Goal: Transaction & Acquisition: Purchase product/service

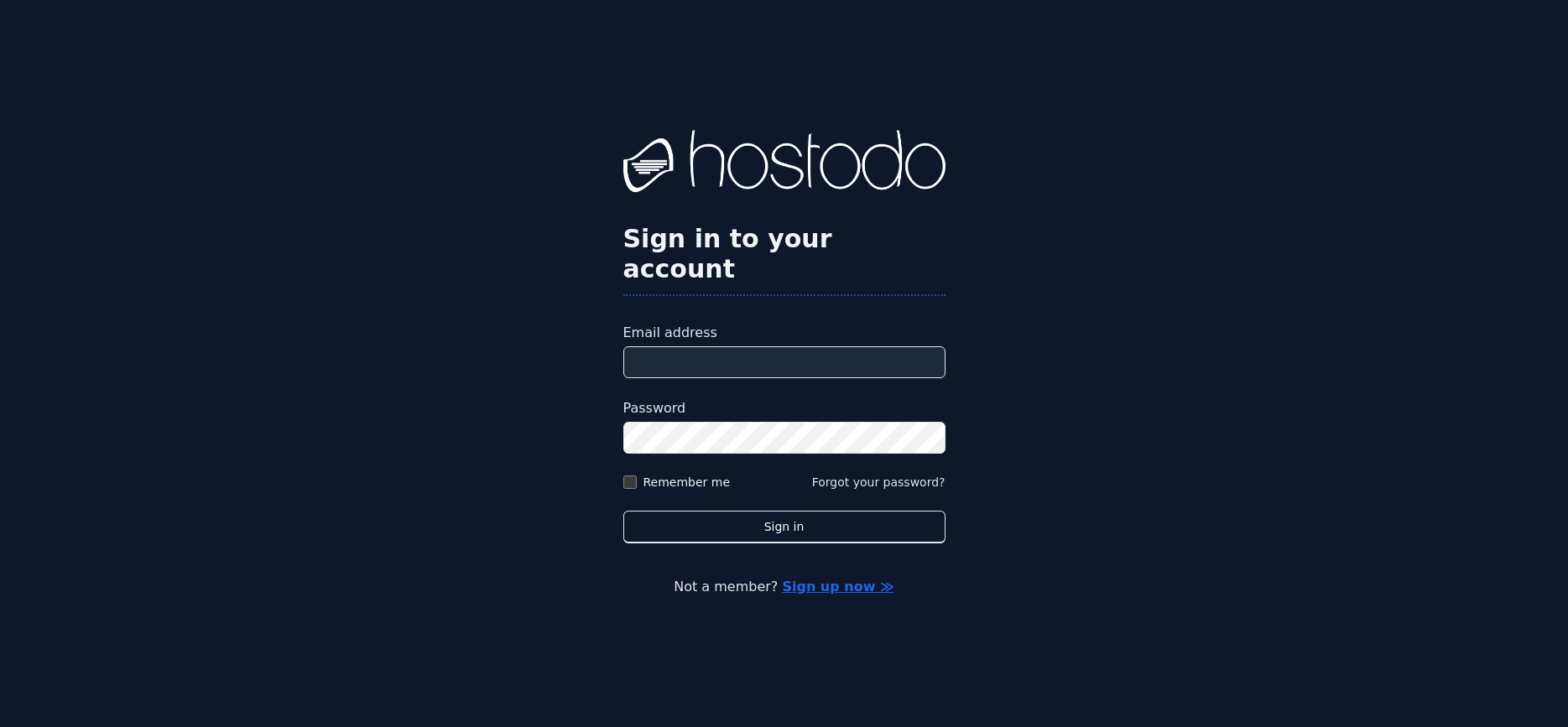
click at [693, 359] on input "Email address" at bounding box center [784, 362] width 322 height 32
type input "**********"
click at [709, 363] on form "**********" at bounding box center [784, 433] width 322 height 220
click at [708, 356] on input "**********" at bounding box center [784, 362] width 322 height 32
click at [716, 527] on div "**********" at bounding box center [784, 363] width 1568 height 727
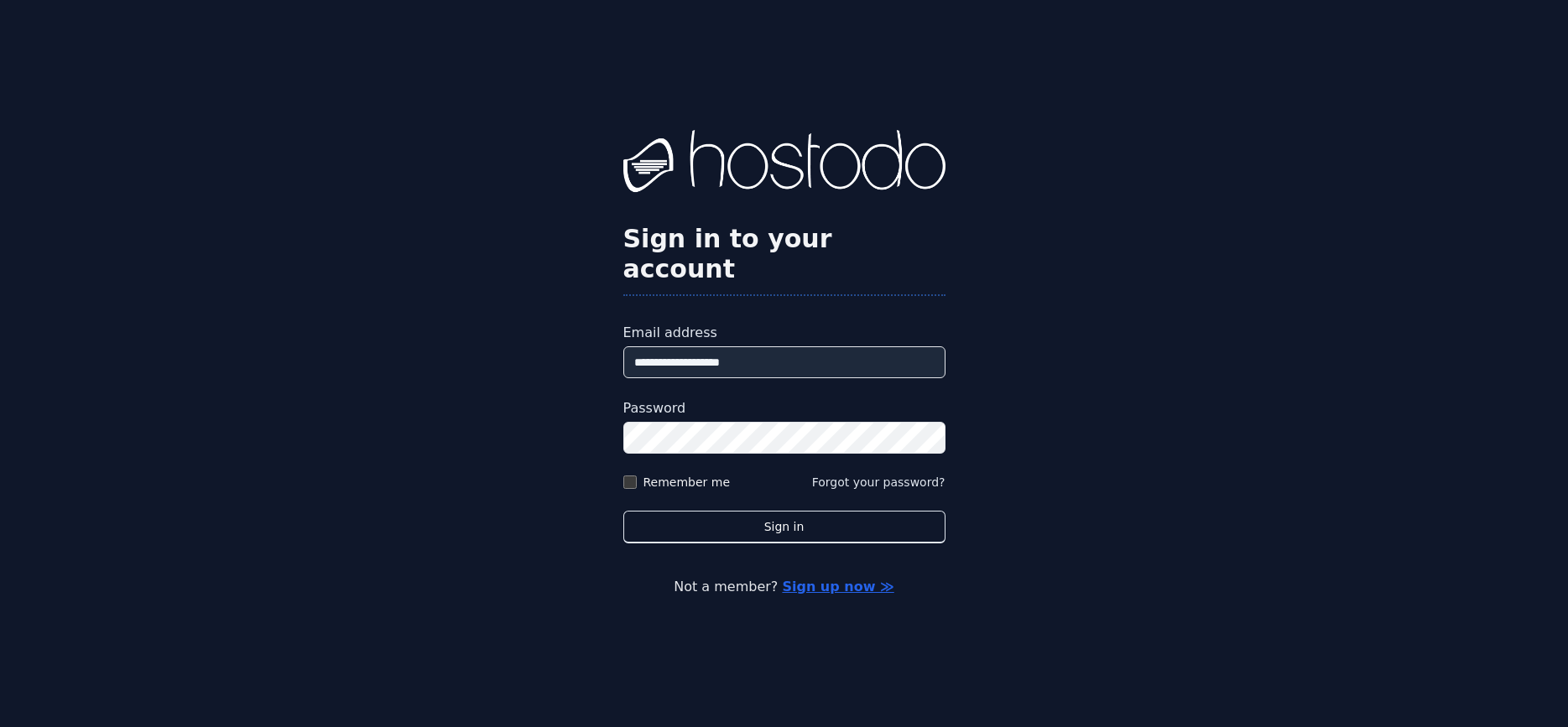
click at [716, 527] on div "**********" at bounding box center [784, 363] width 1568 height 727
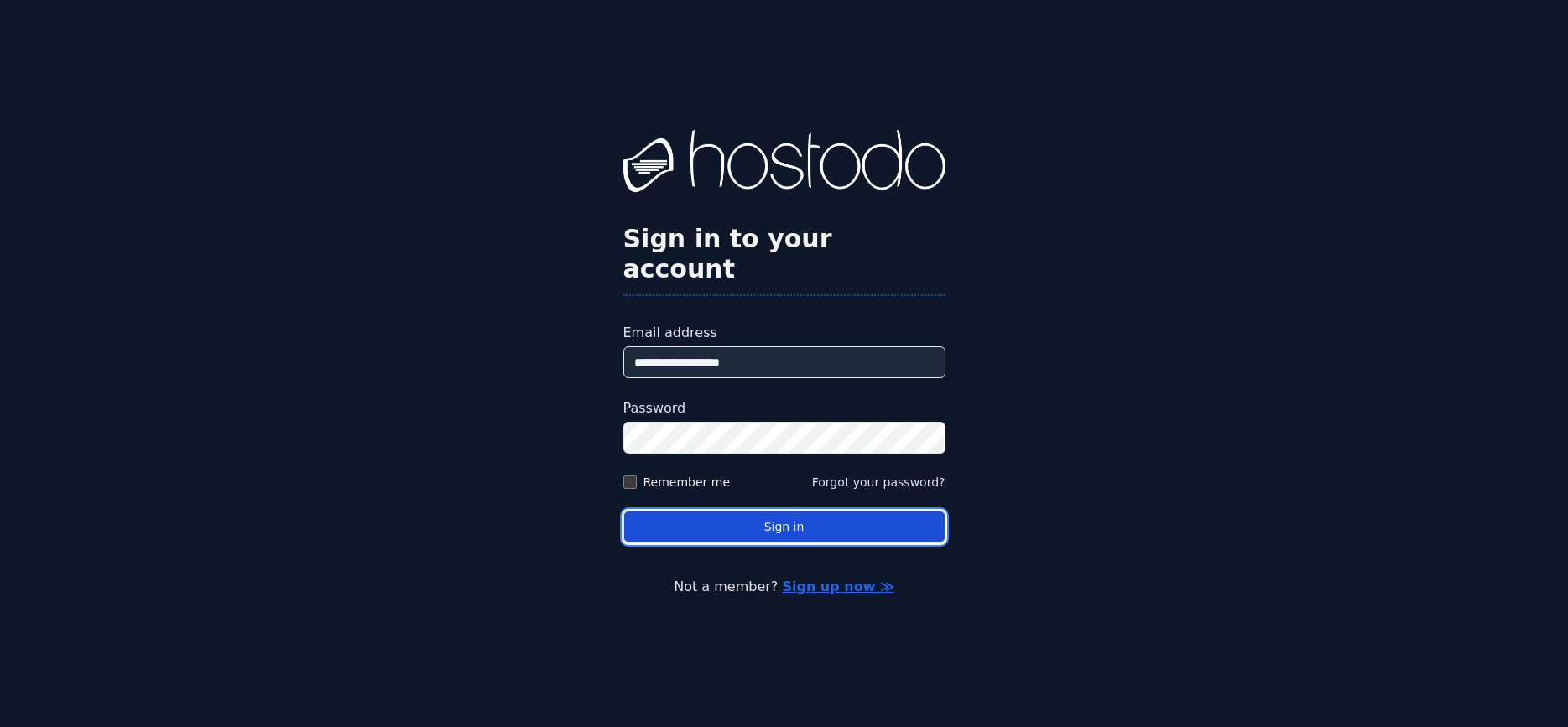
click at [715, 524] on button "Sign in" at bounding box center [784, 526] width 322 height 33
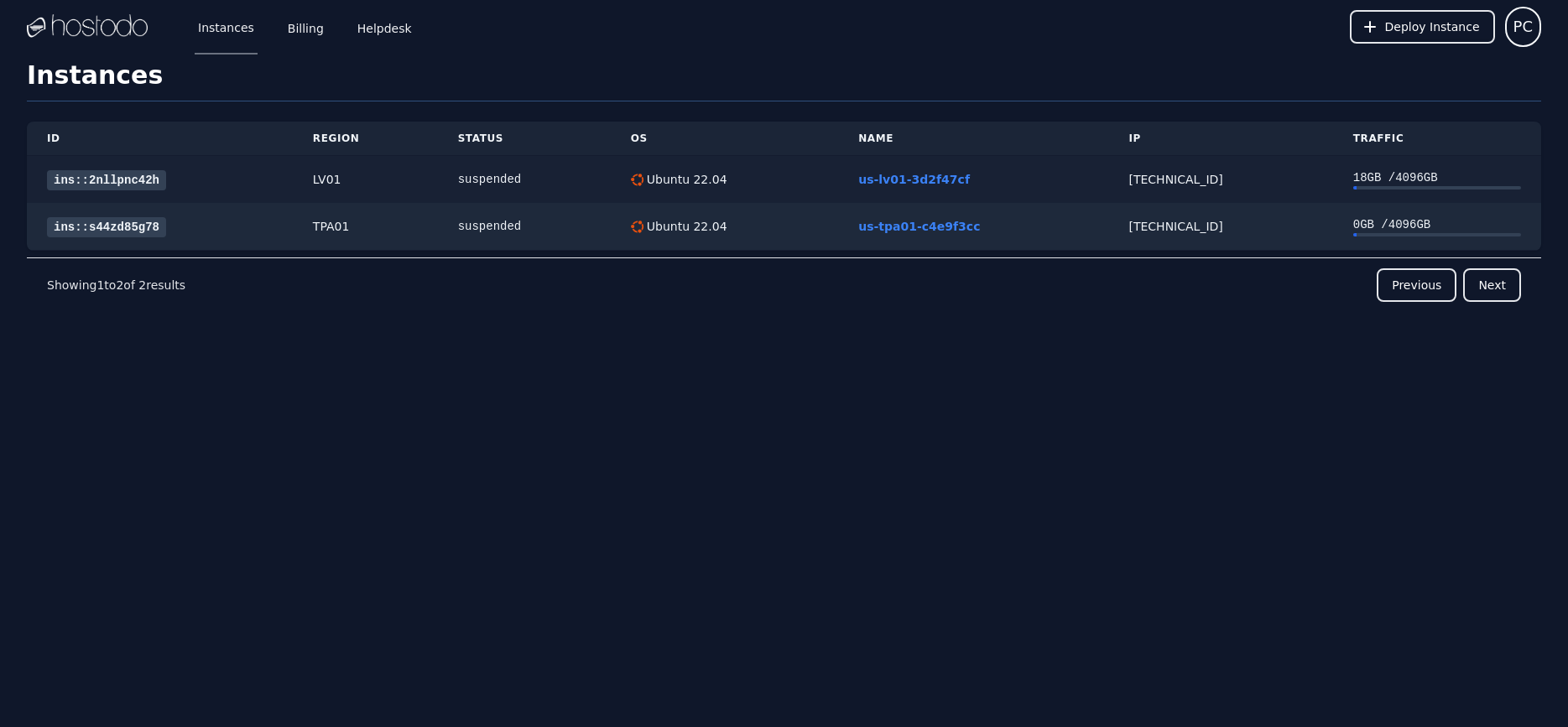
click at [494, 194] on td "suspended" at bounding box center [524, 179] width 173 height 48
click at [288, 28] on link "Billing" at bounding box center [306, 26] width 43 height 55
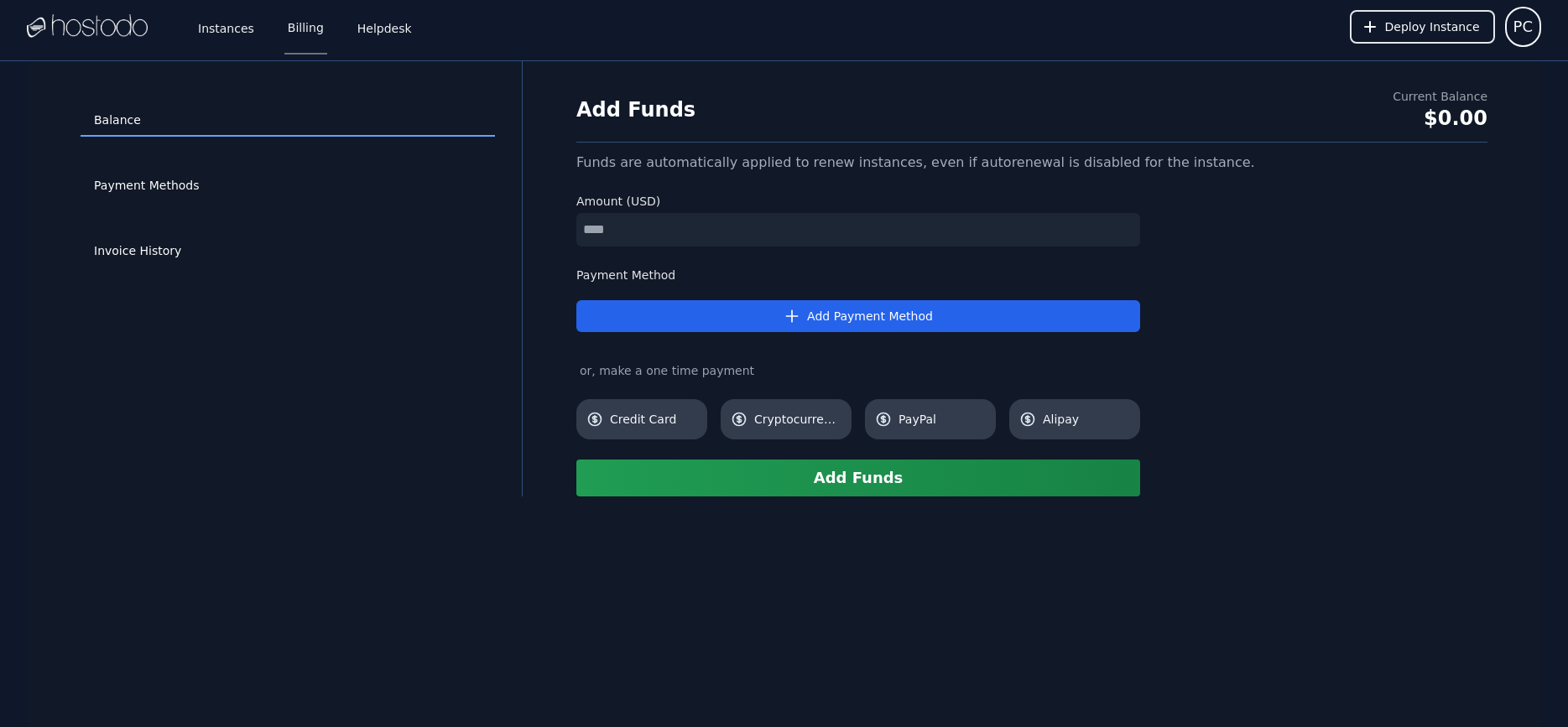
click at [211, 212] on div "Payment Methods" at bounding box center [287, 186] width 414 height 65
click at [133, 176] on link "Payment Methods" at bounding box center [287, 186] width 414 height 32
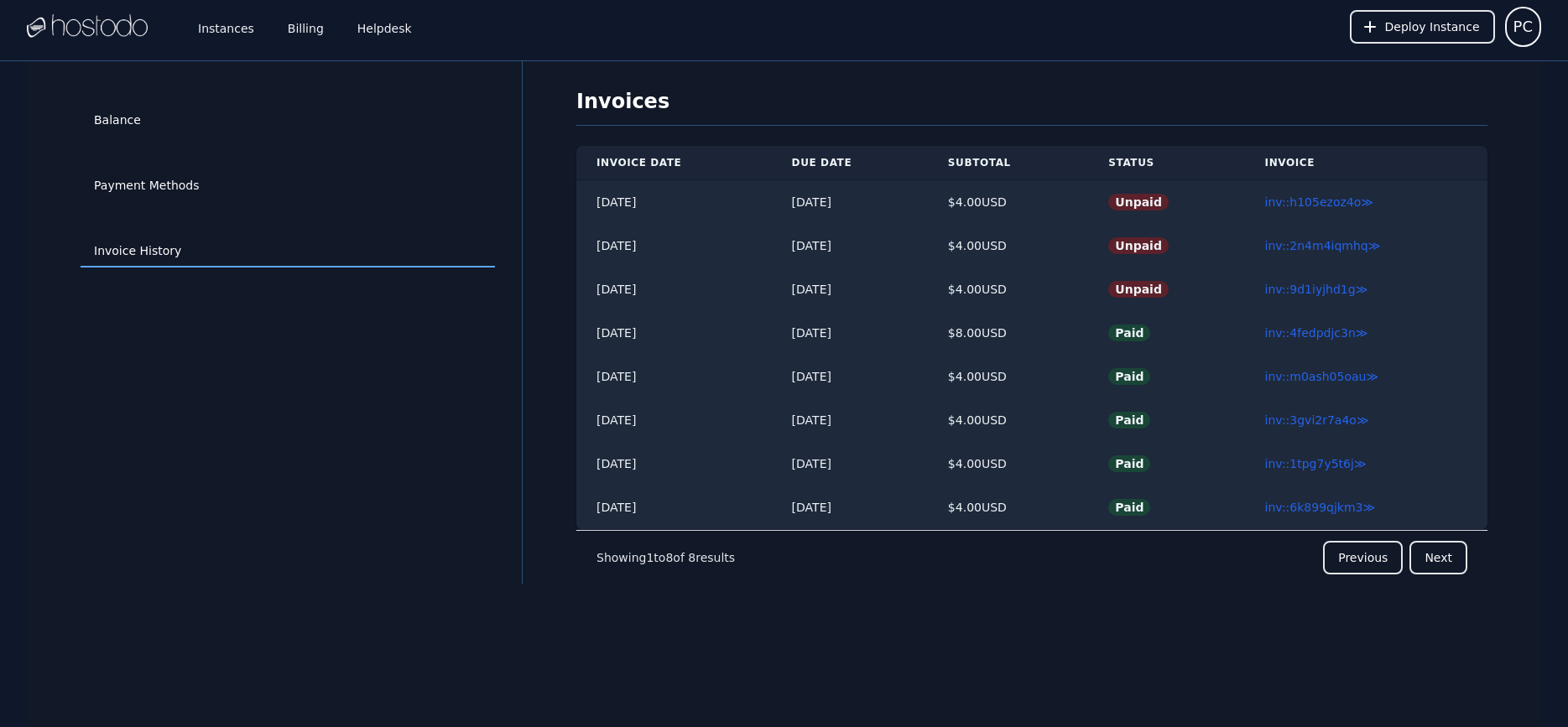
click at [219, 158] on div "Payment Methods" at bounding box center [287, 186] width 414 height 65
drag, startPoint x: 1271, startPoint y: 270, endPoint x: 1212, endPoint y: 262, distance: 59.5
click at [1260, 267] on tbody "08/31/2025 08/31/2025 $ 4.00 USD Unpaid inv::h105ezoz4o ≫ 08/19/2025 09/03/2025…" at bounding box center [1032, 355] width 911 height 350
click at [1216, 262] on td "Unpaid" at bounding box center [1166, 245] width 156 height 44
click at [1292, 288] on link "inv::9d1iyjhd1g ≫" at bounding box center [1317, 289] width 104 height 13
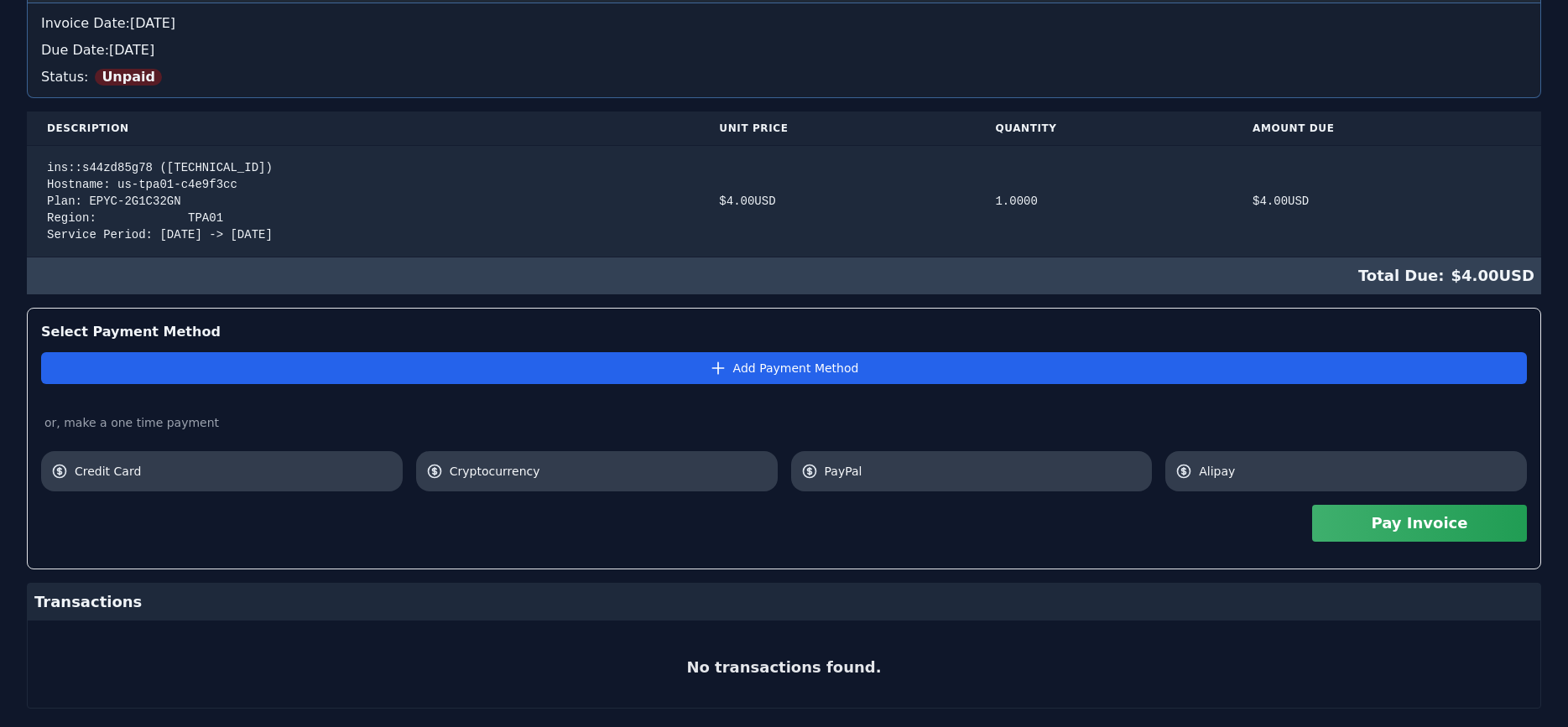
scroll to position [278, 0]
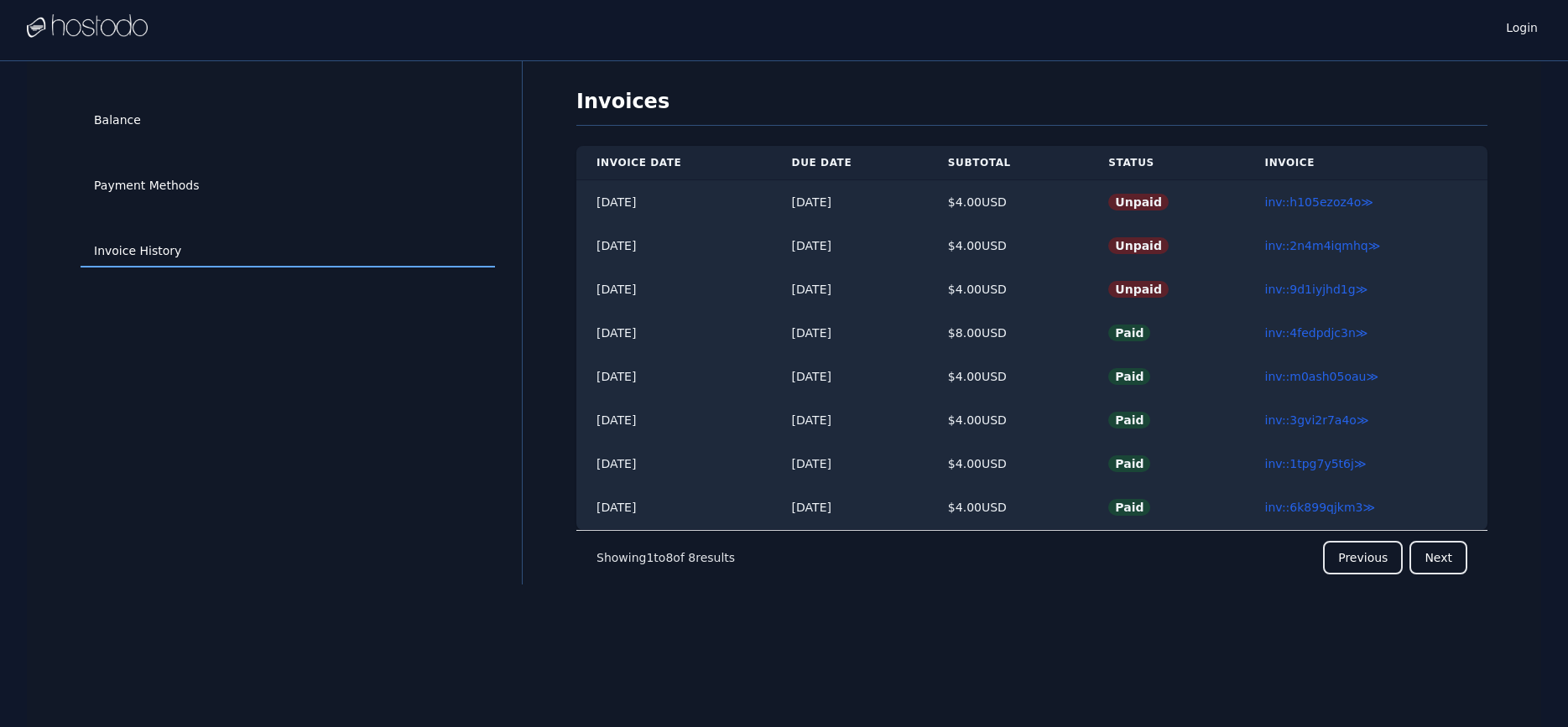
click at [131, 144] on div "Balance" at bounding box center [287, 120] width 414 height 65
click at [134, 124] on link "Balance" at bounding box center [287, 120] width 414 height 32
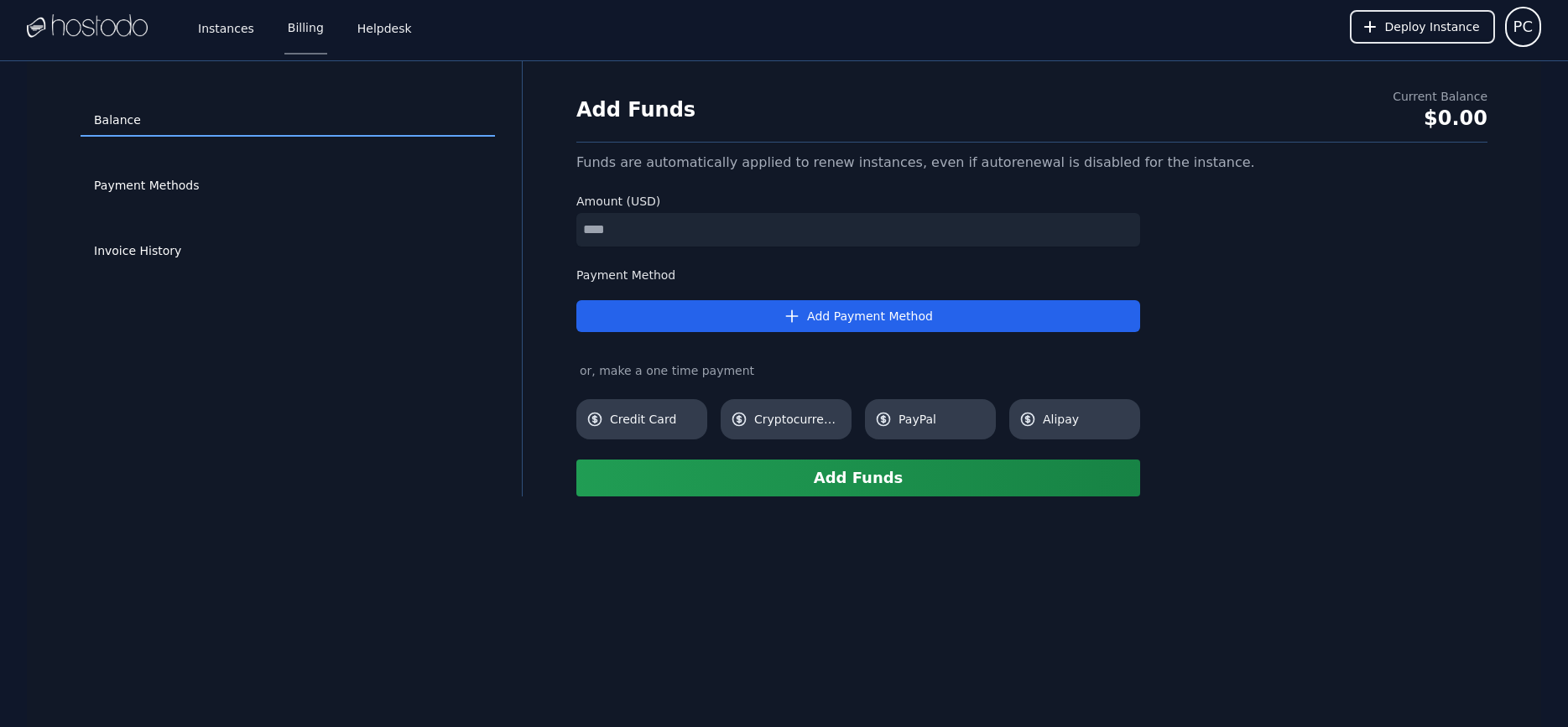
click at [684, 245] on input "number" at bounding box center [859, 230] width 564 height 34
type input "**"
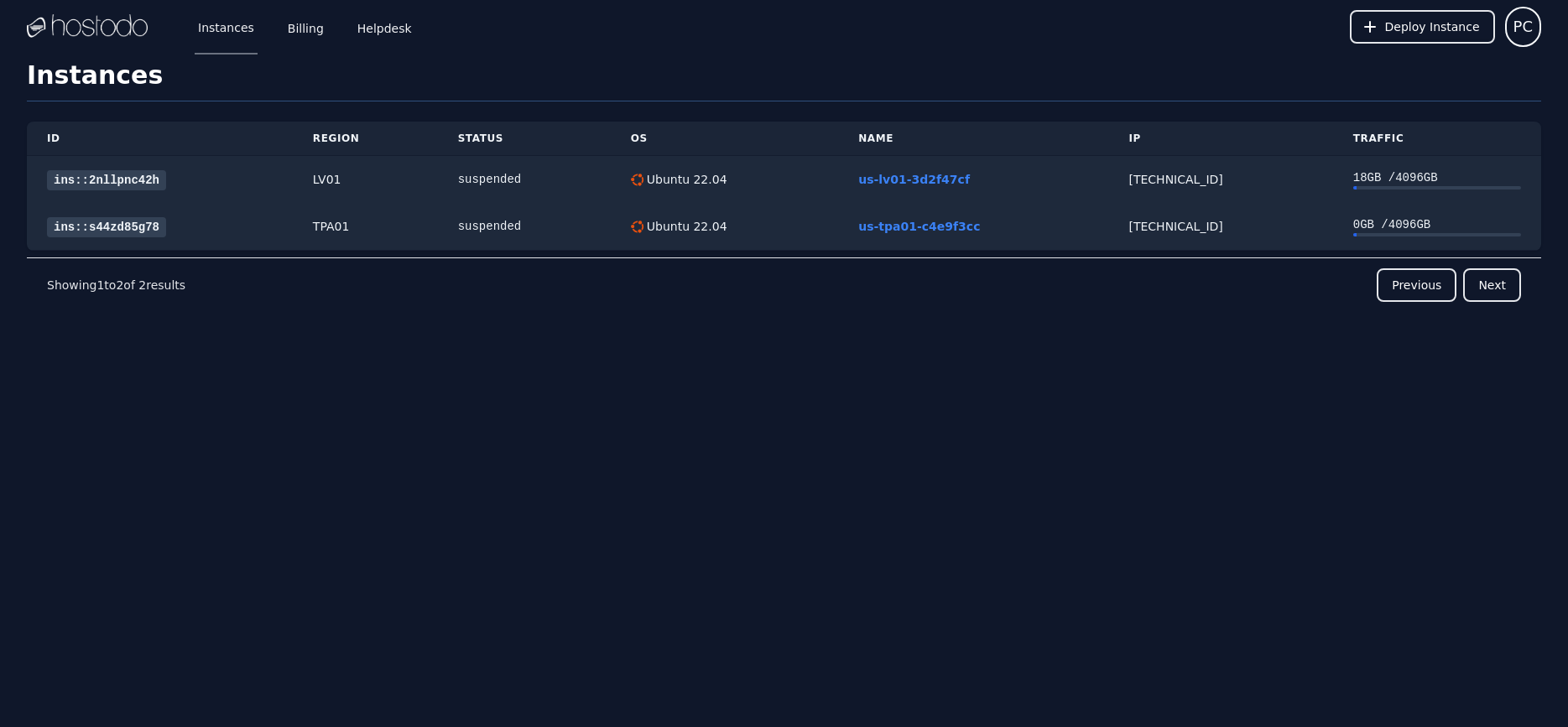
click at [773, 502] on div "Instances Billing Helpdesk Deploy Instance PC Instances SSH Keys Billing Helpde…" at bounding box center [784, 363] width 1568 height 727
click at [294, 29] on link "Billing" at bounding box center [306, 26] width 43 height 55
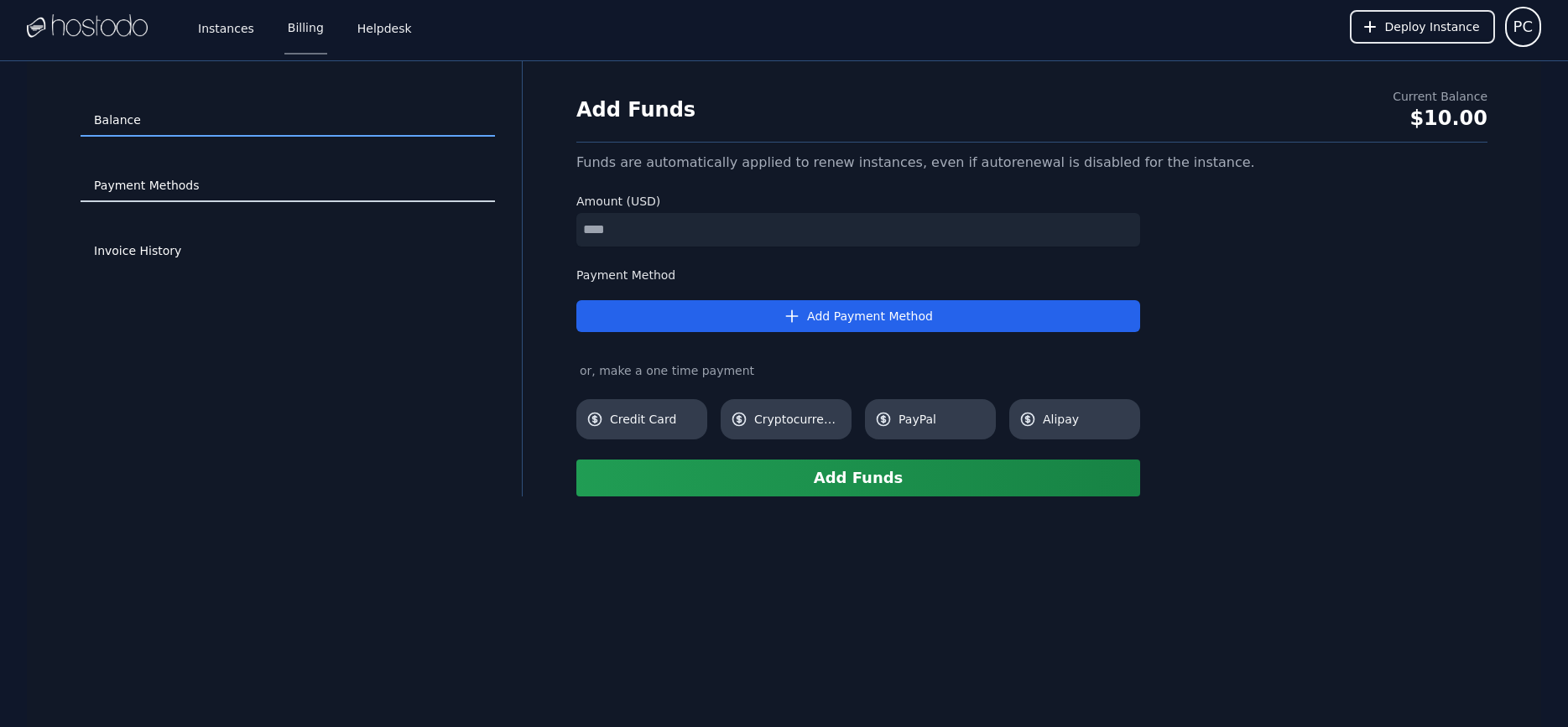
click at [214, 191] on link "Payment Methods" at bounding box center [287, 186] width 414 height 32
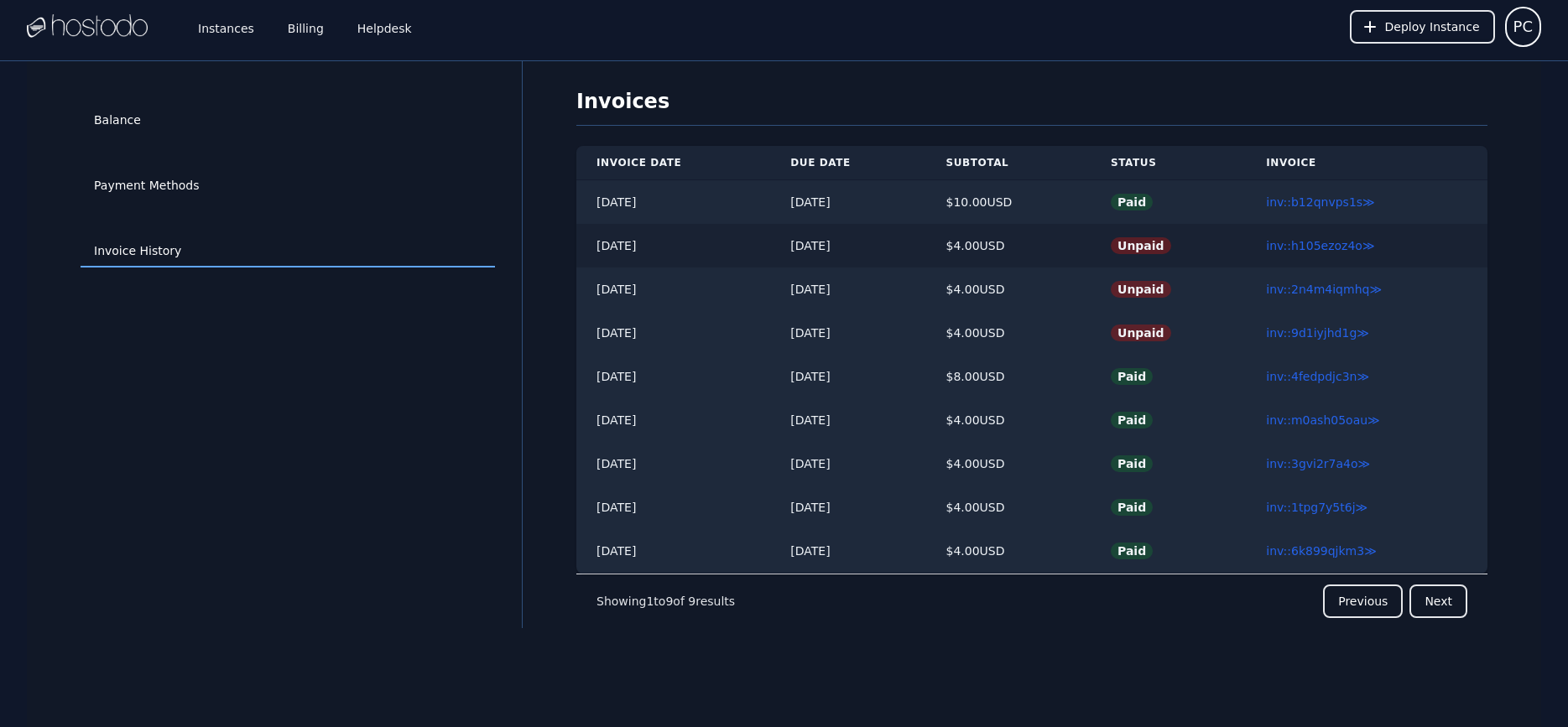
click at [863, 241] on td "08/31/2025" at bounding box center [847, 245] width 155 height 44
click at [1321, 270] on td "inv::2n4m4iqmhq ≫" at bounding box center [1366, 289] width 242 height 44
click at [1359, 254] on td "inv::h105ezoz4o ≫" at bounding box center [1366, 245] width 242 height 44
click at [1321, 243] on link "inv::h105ezoz4o ≫" at bounding box center [1320, 245] width 108 height 13
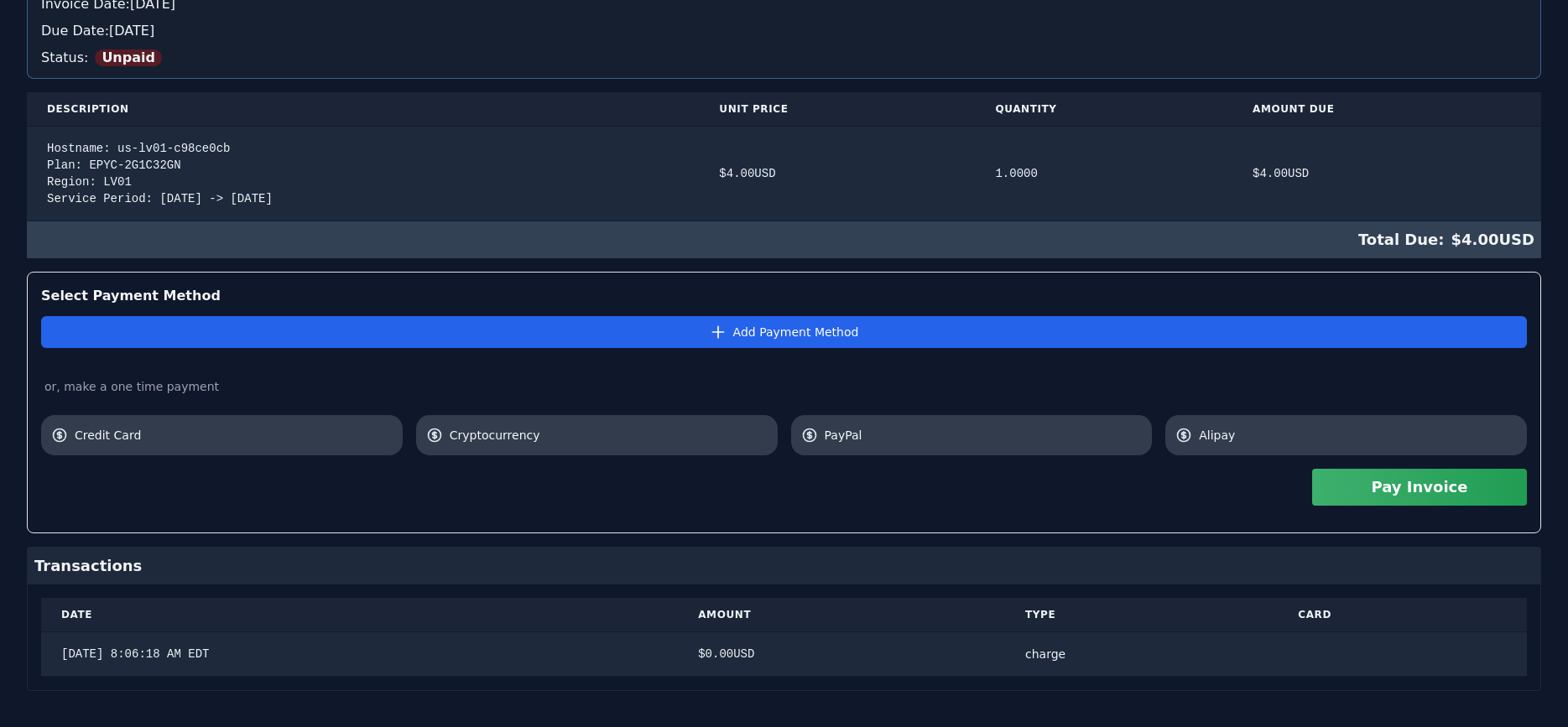
scroll to position [279, 0]
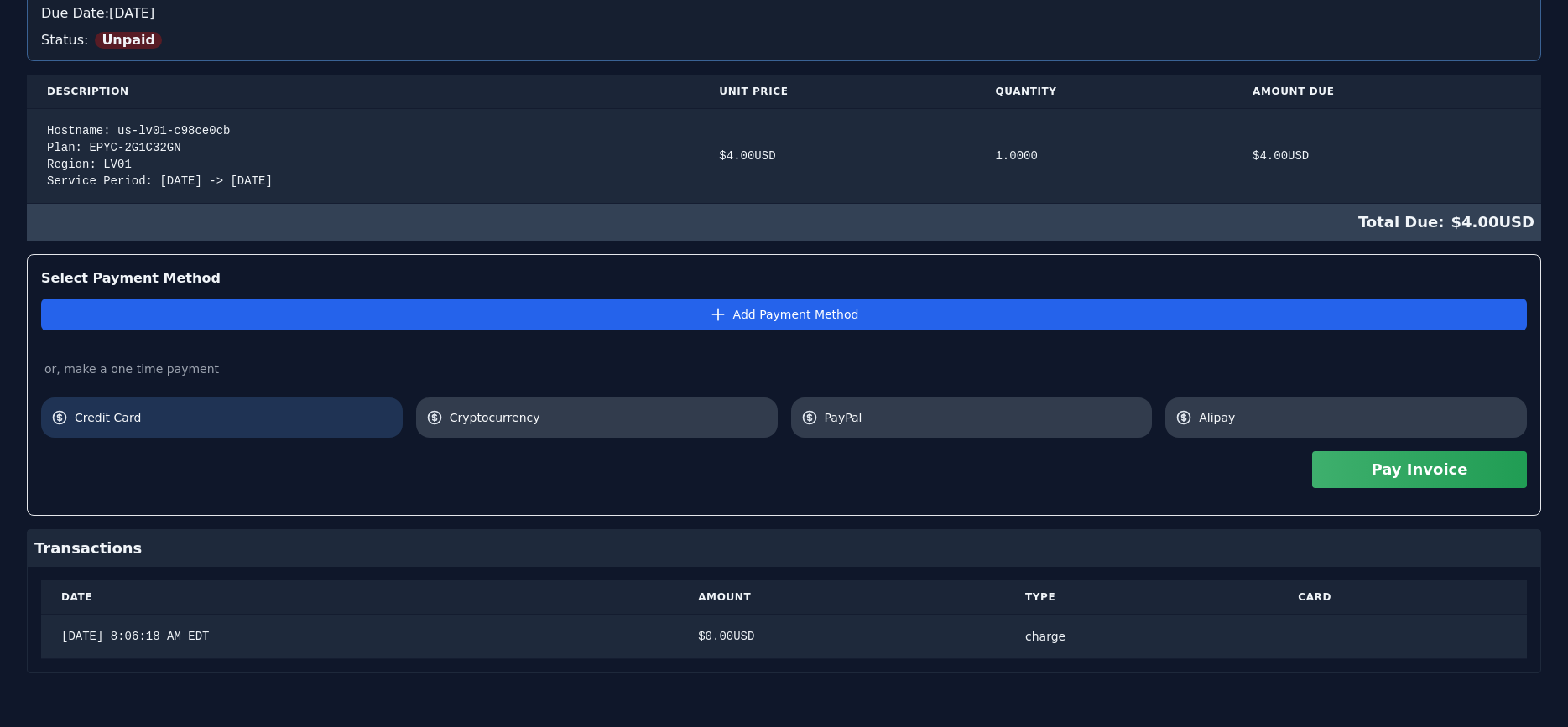
click at [195, 431] on link "Credit Card" at bounding box center [221, 417] width 361 height 40
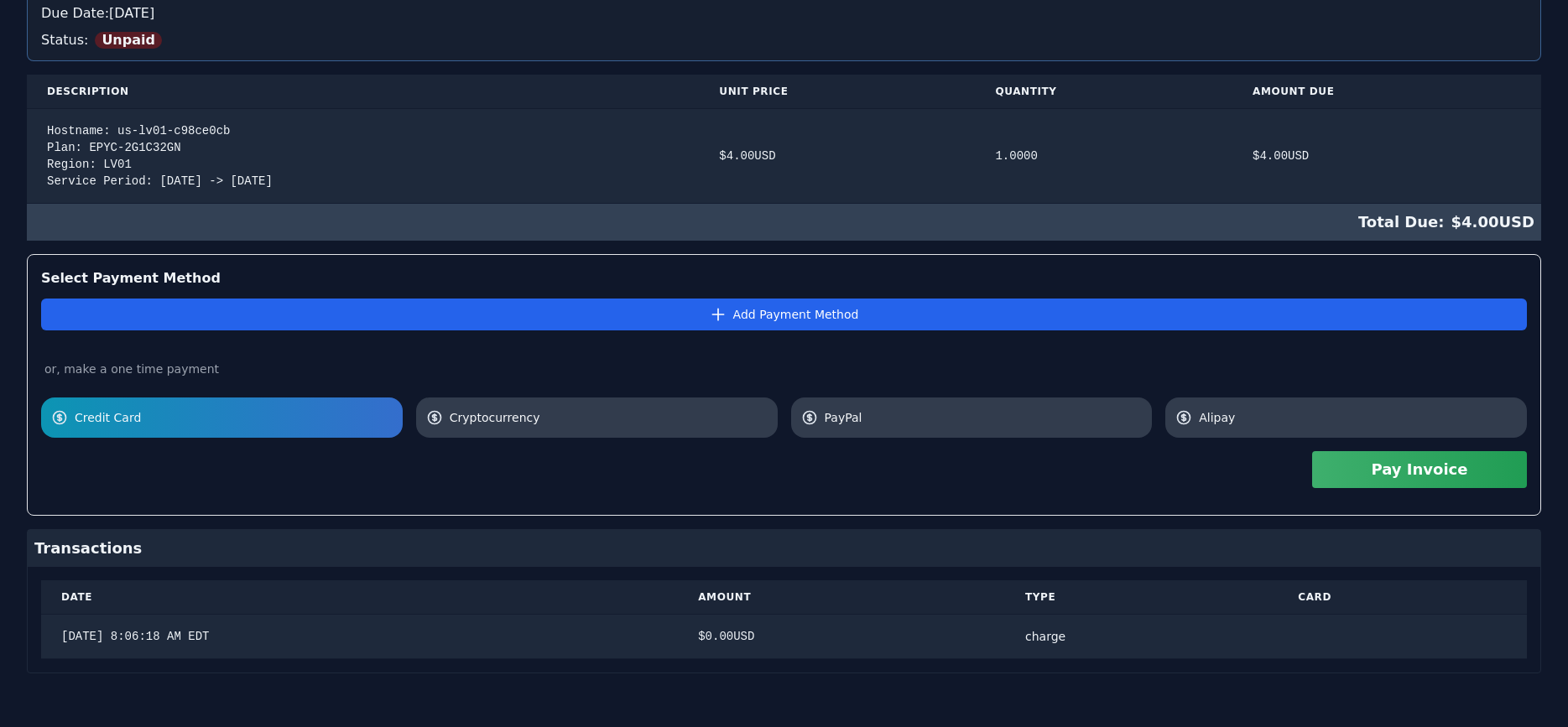
click at [274, 413] on span "Credit Card" at bounding box center [233, 418] width 318 height 17
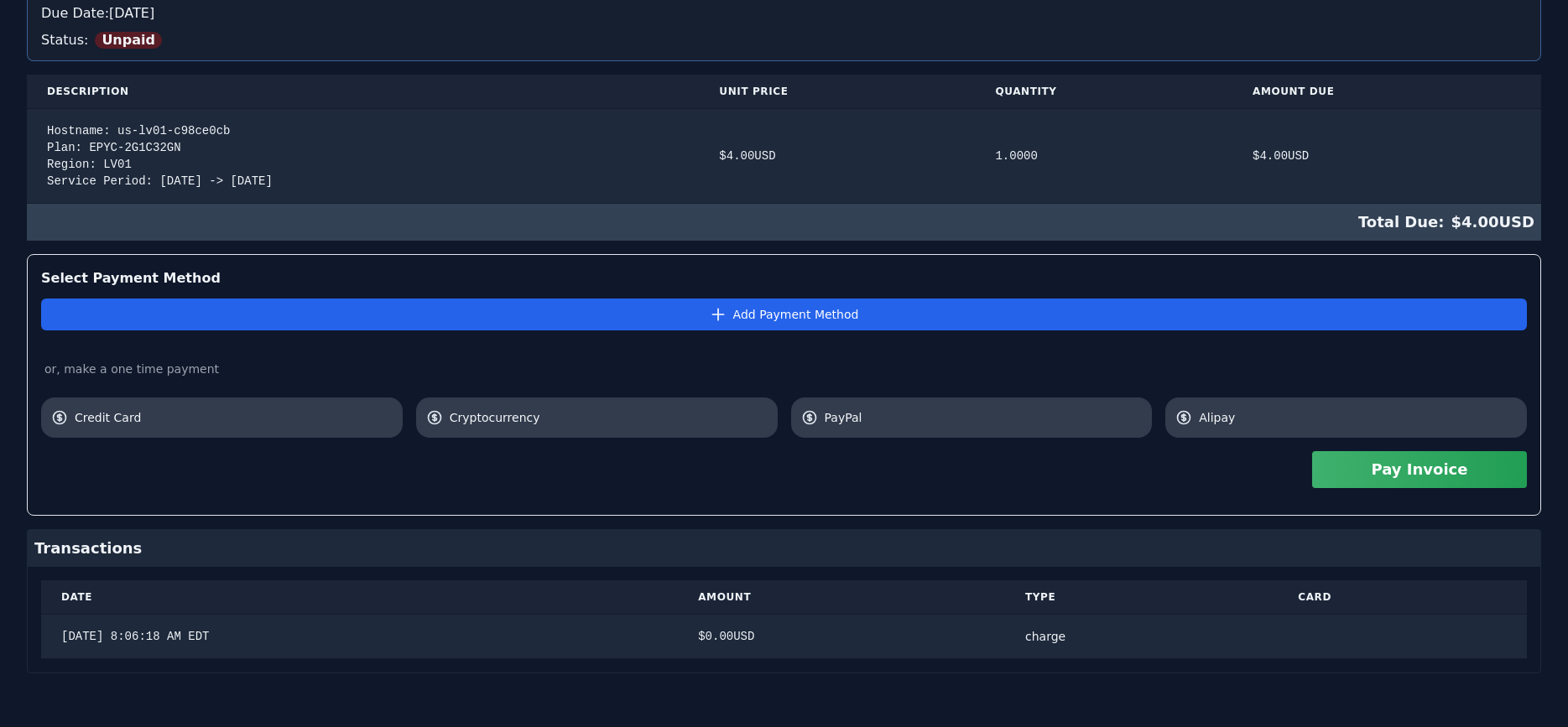
click at [1408, 474] on button "Pay Invoice" at bounding box center [1420, 470] width 215 height 37
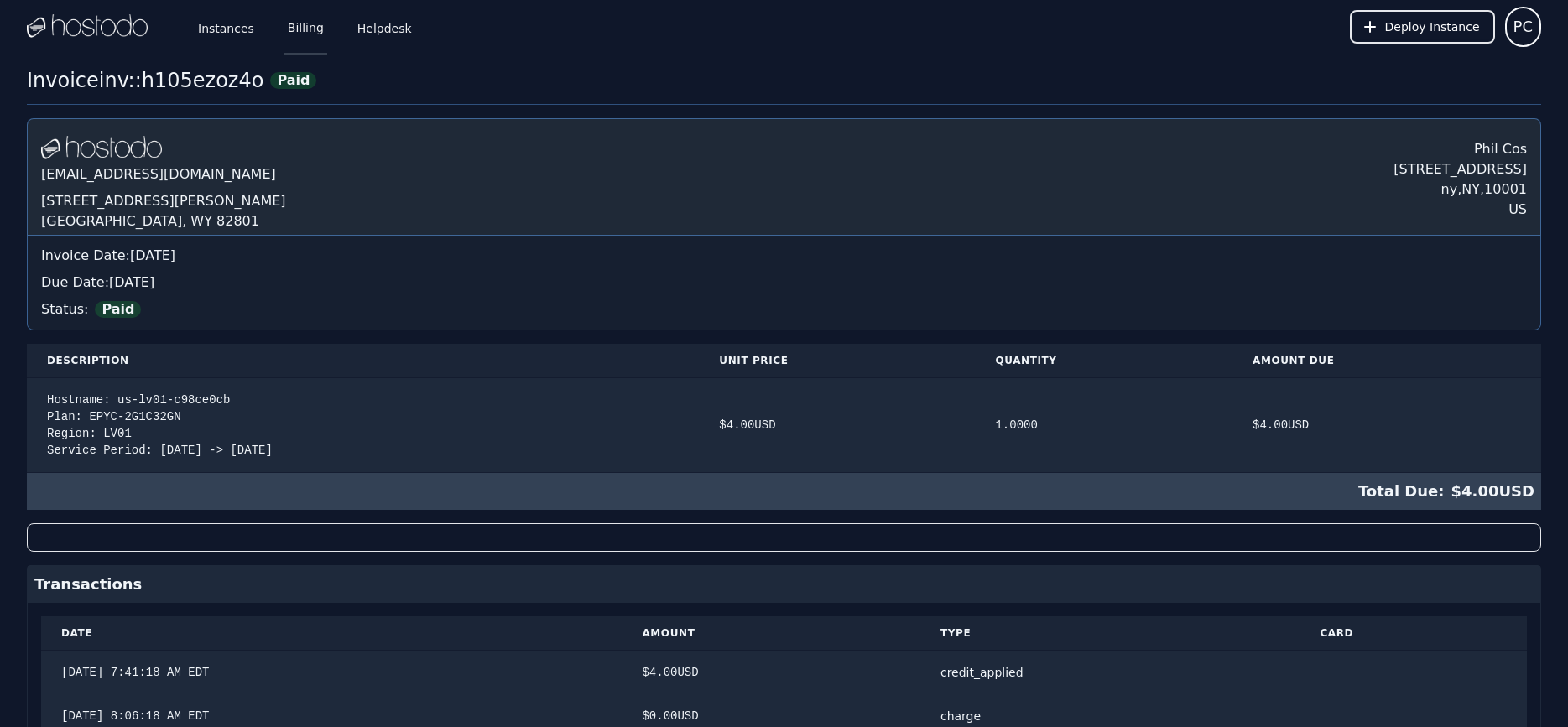
click at [307, 30] on link "Billing" at bounding box center [306, 26] width 43 height 55
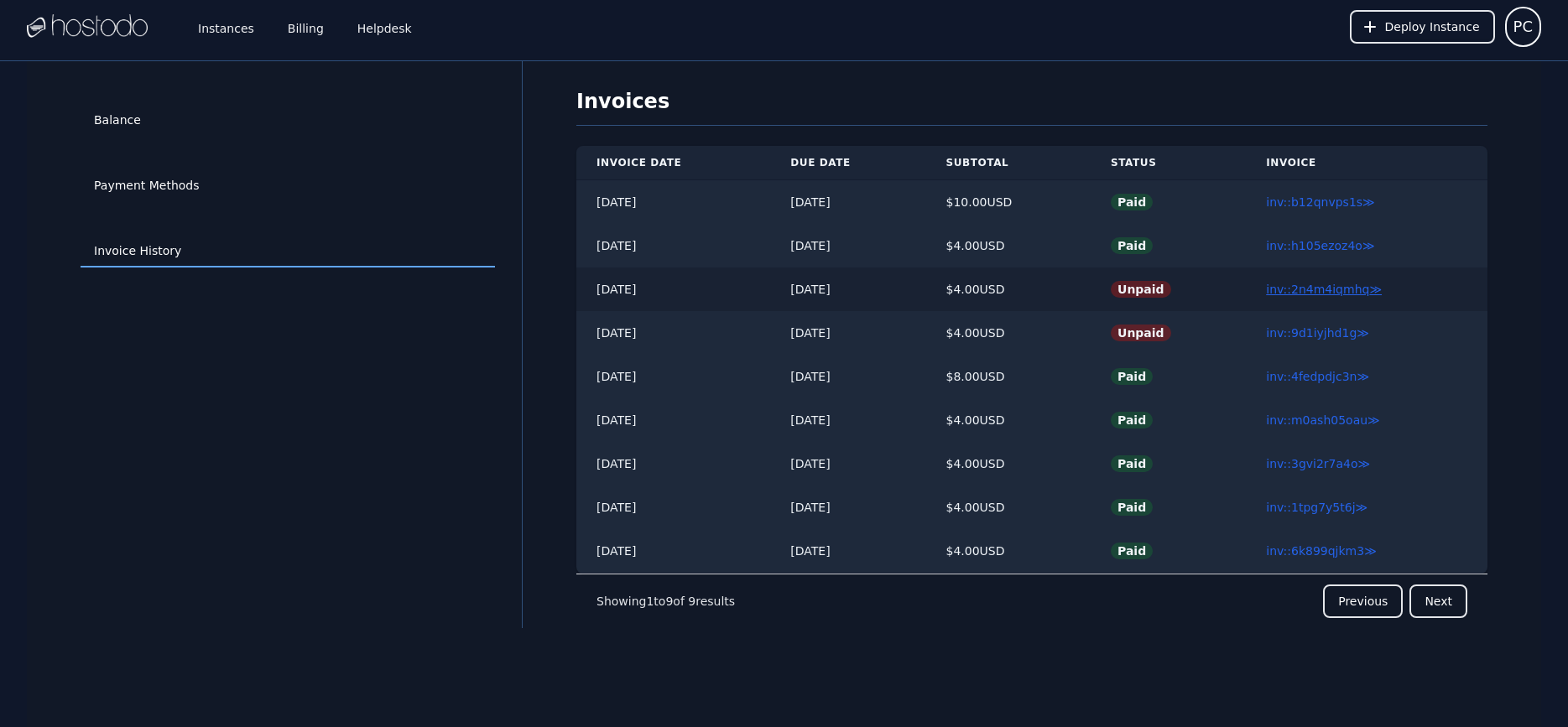
click at [1299, 287] on link "inv::2n4m4iqmhq ≫" at bounding box center [1323, 289] width 116 height 13
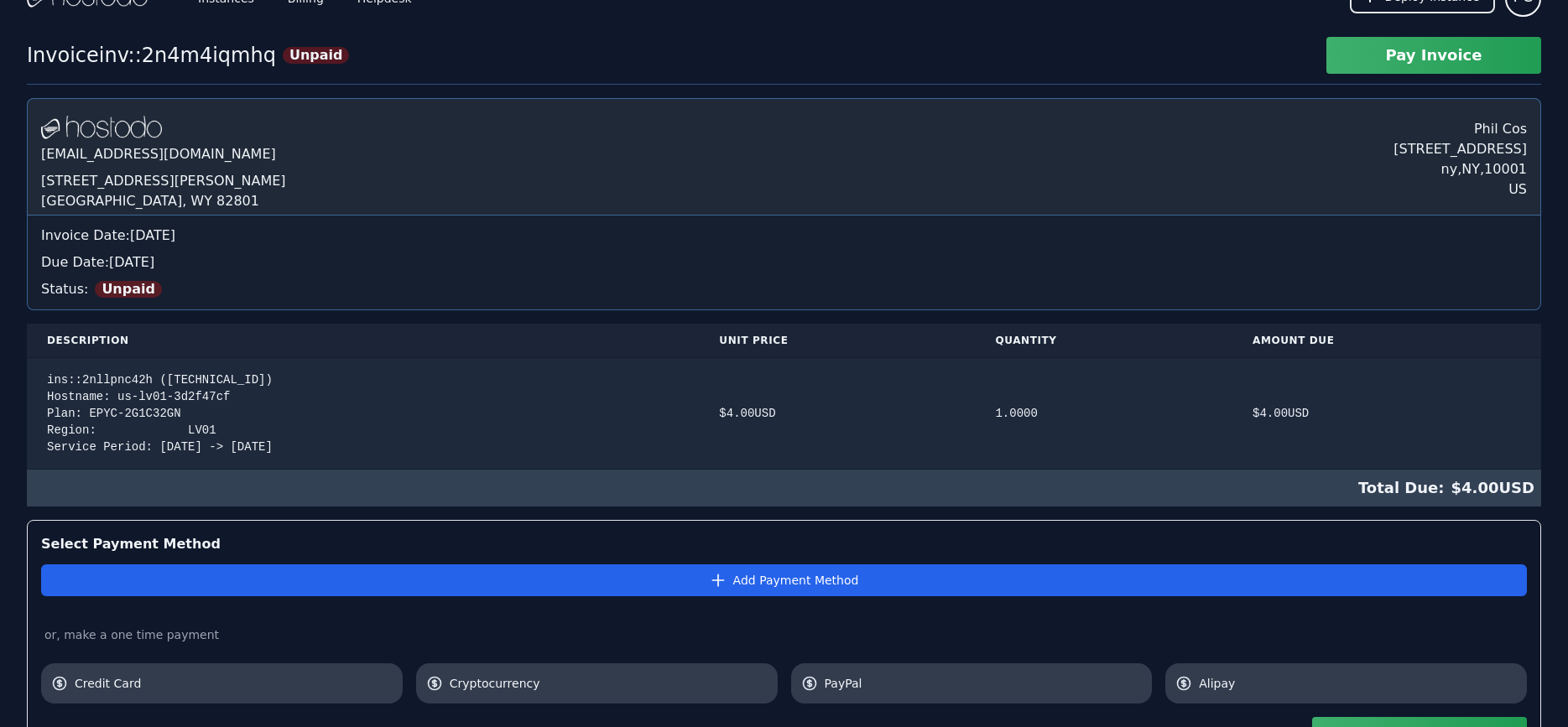
scroll to position [278, 0]
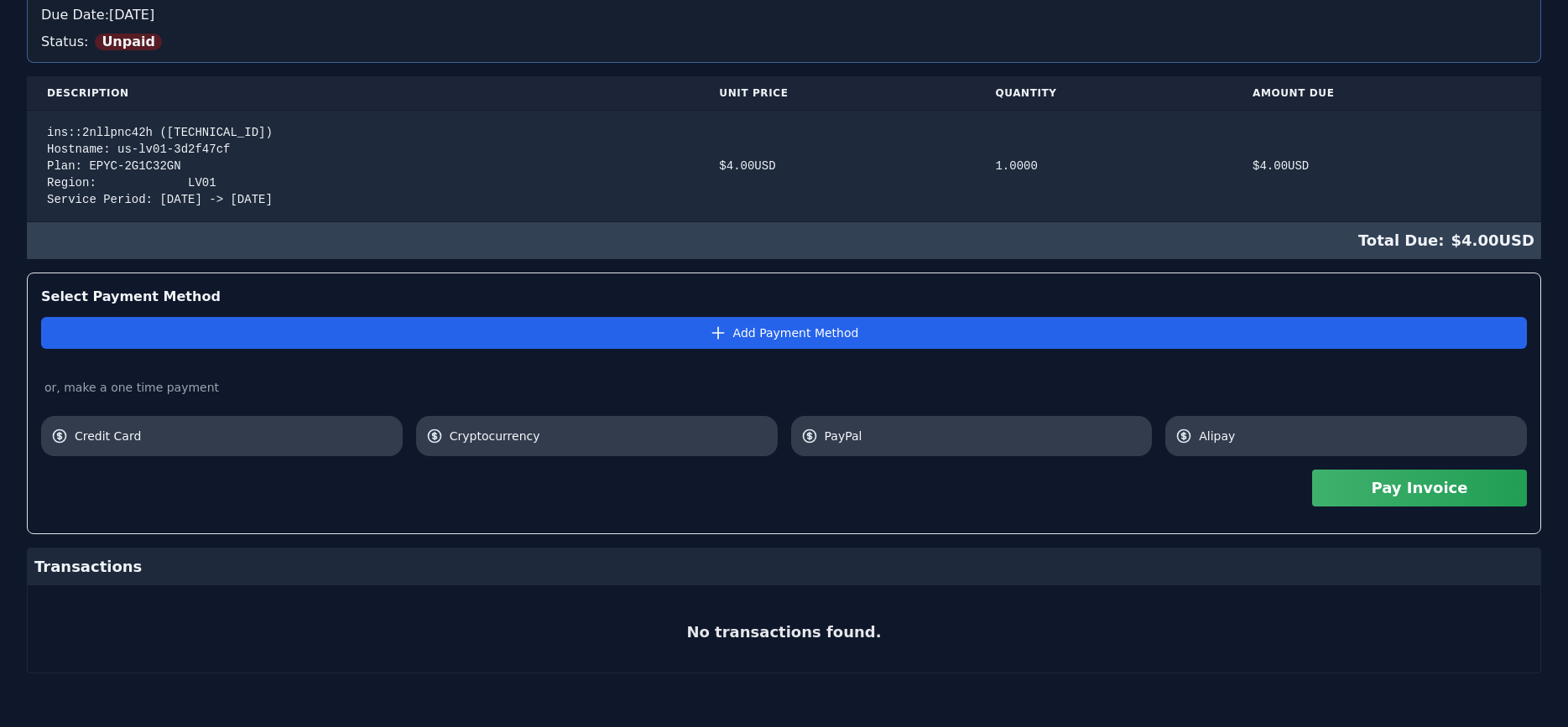
click at [1418, 477] on button "Pay Invoice" at bounding box center [1420, 488] width 215 height 37
click at [1415, 477] on button "Pay Invoice" at bounding box center [1420, 488] width 215 height 37
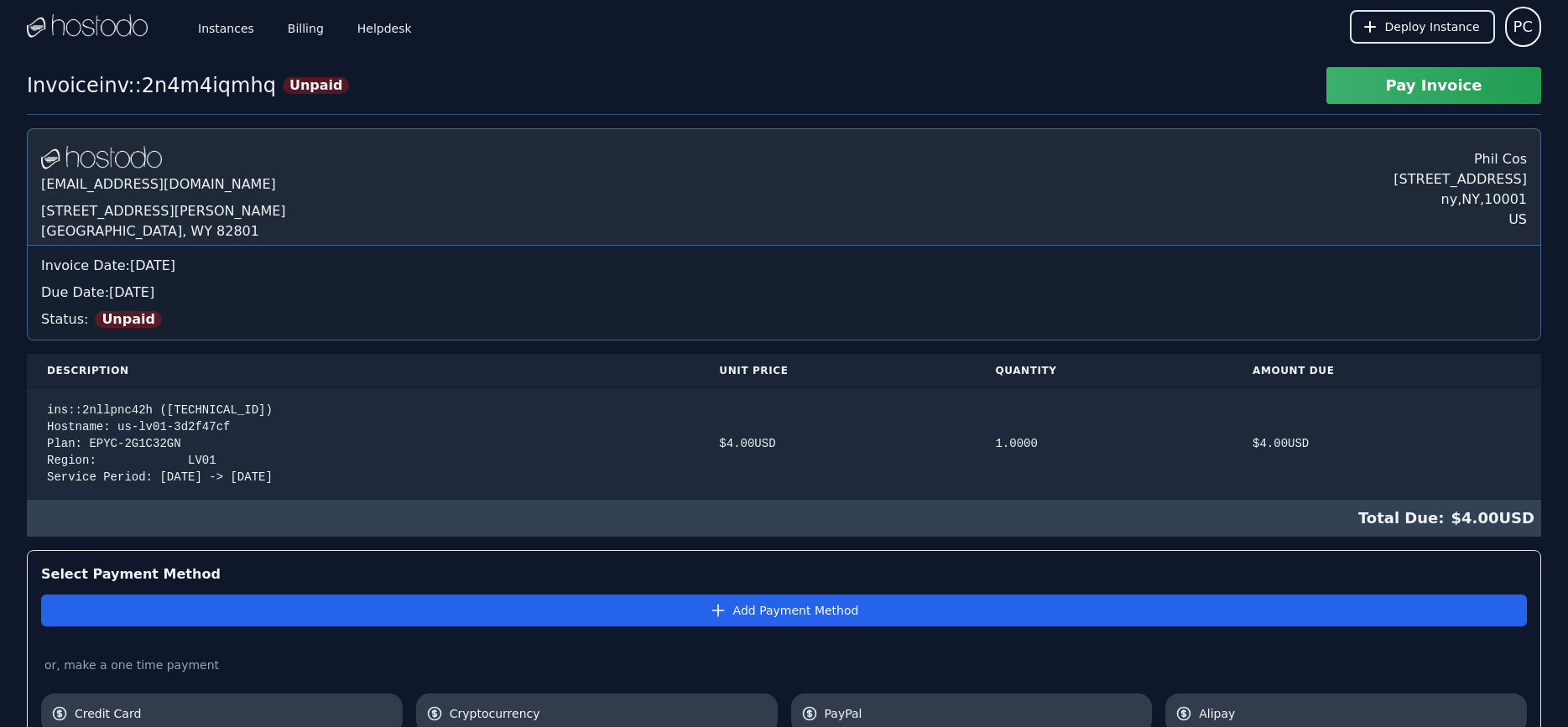
click at [595, 109] on div "Invoice inv::2n4m4iqmhq Unpaid Pay Invoice" at bounding box center [784, 91] width 1514 height 48
click at [1385, 86] on button "Pay Invoice" at bounding box center [1434, 86] width 215 height 37
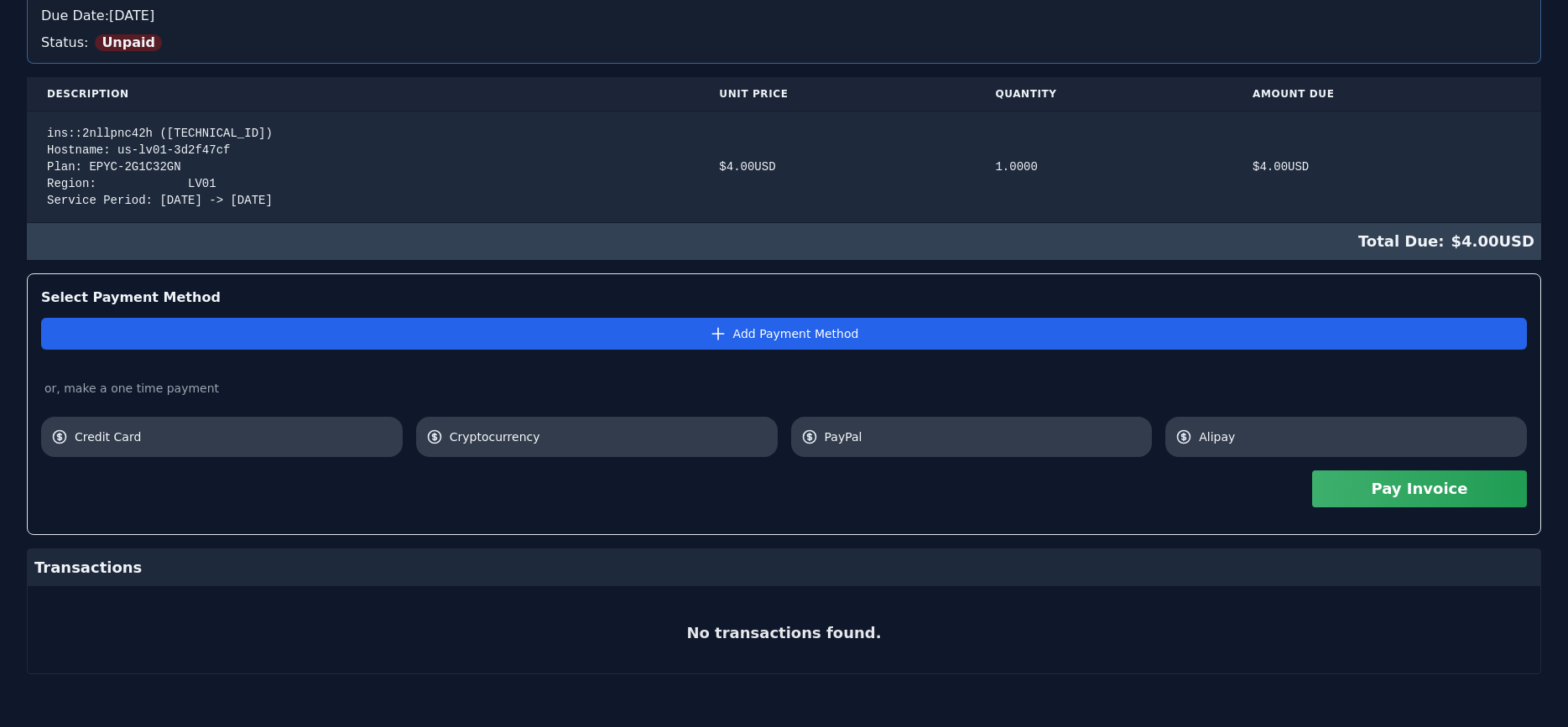
scroll to position [278, 0]
click at [1410, 492] on button "Pay Invoice" at bounding box center [1420, 488] width 215 height 37
click at [824, 383] on div "or, make a one time payment" at bounding box center [784, 387] width 1486 height 17
click at [265, 427] on link "Credit Card" at bounding box center [221, 436] width 361 height 40
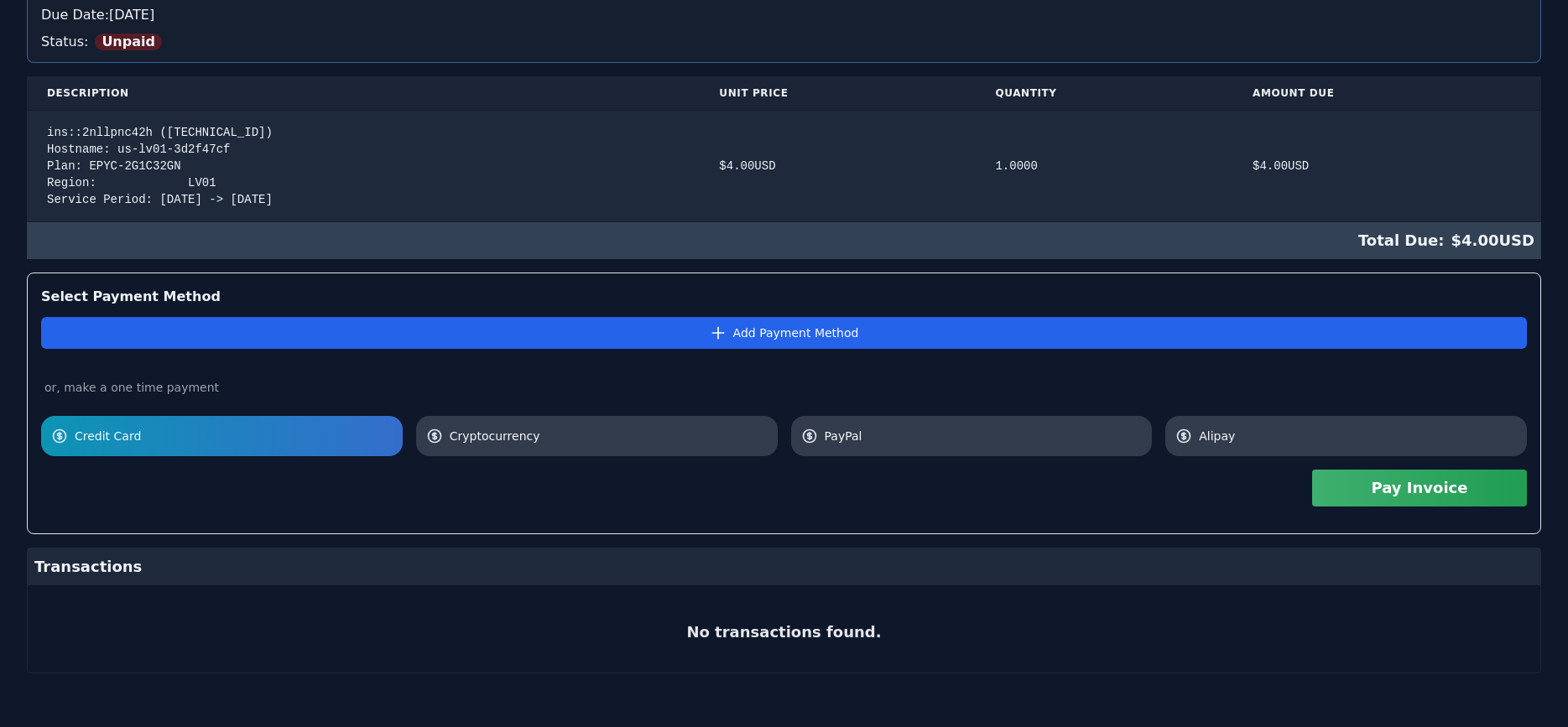
click at [238, 449] on link "Credit Card" at bounding box center [221, 436] width 361 height 40
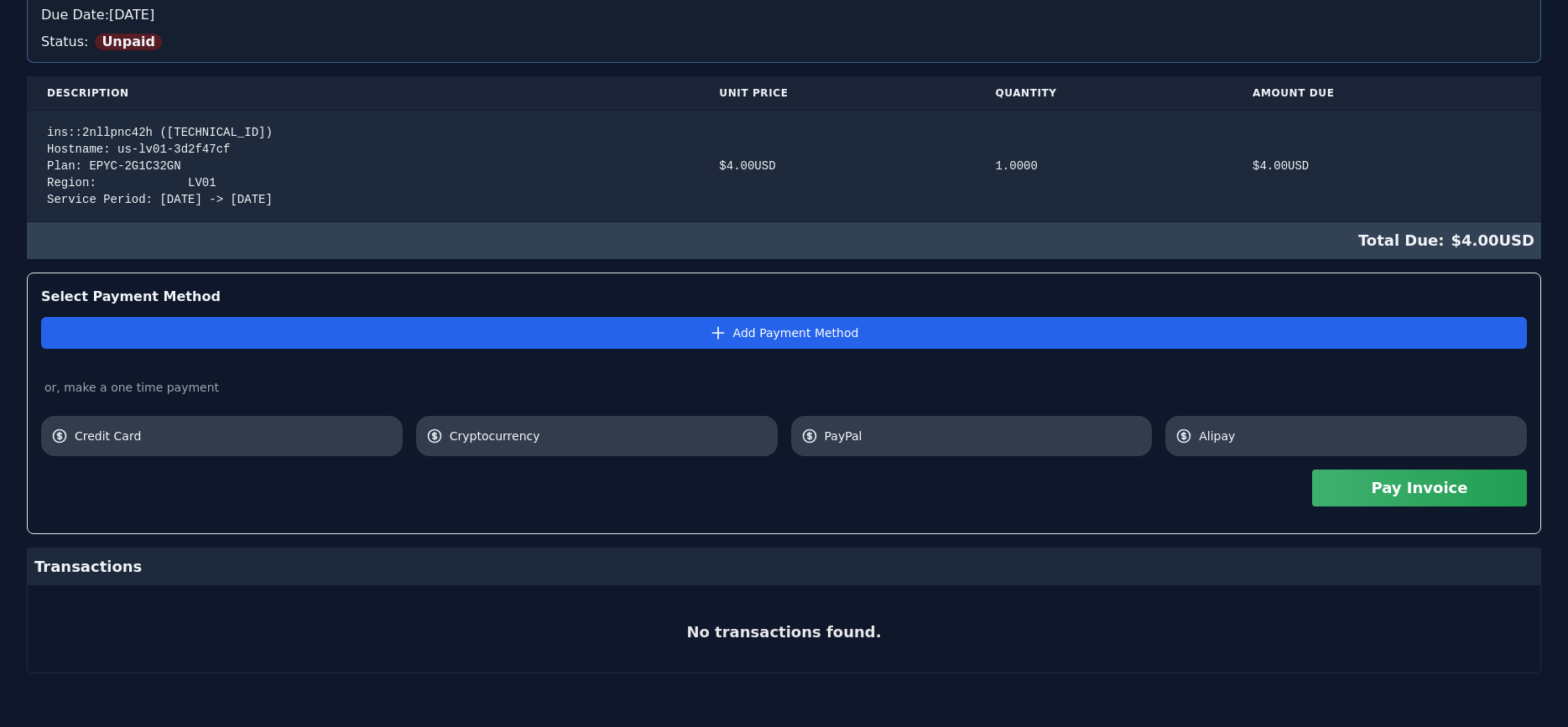
click at [1379, 487] on button "Pay Invoice" at bounding box center [1420, 488] width 215 height 37
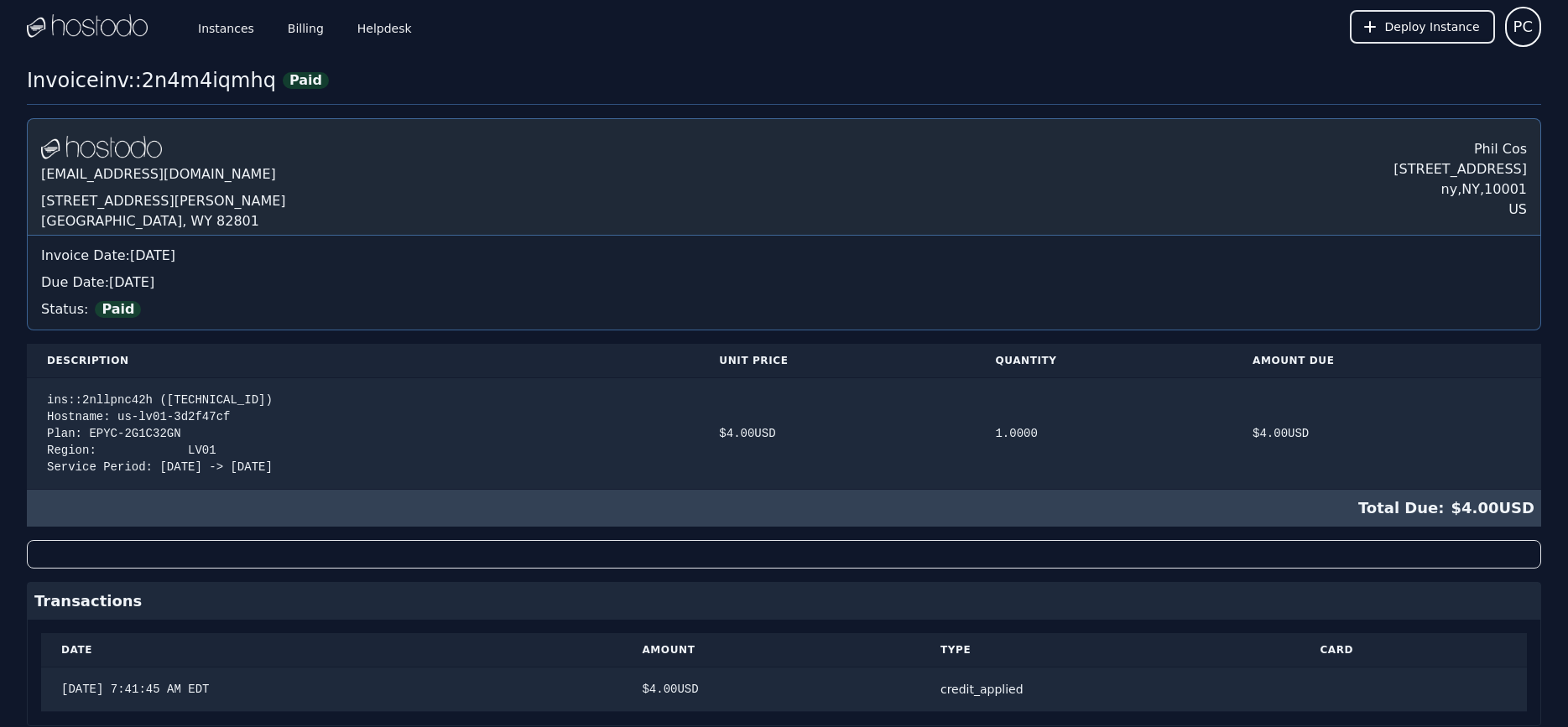
click at [112, 29] on img at bounding box center [87, 26] width 120 height 25
click at [233, 33] on link "Instances" at bounding box center [226, 26] width 63 height 55
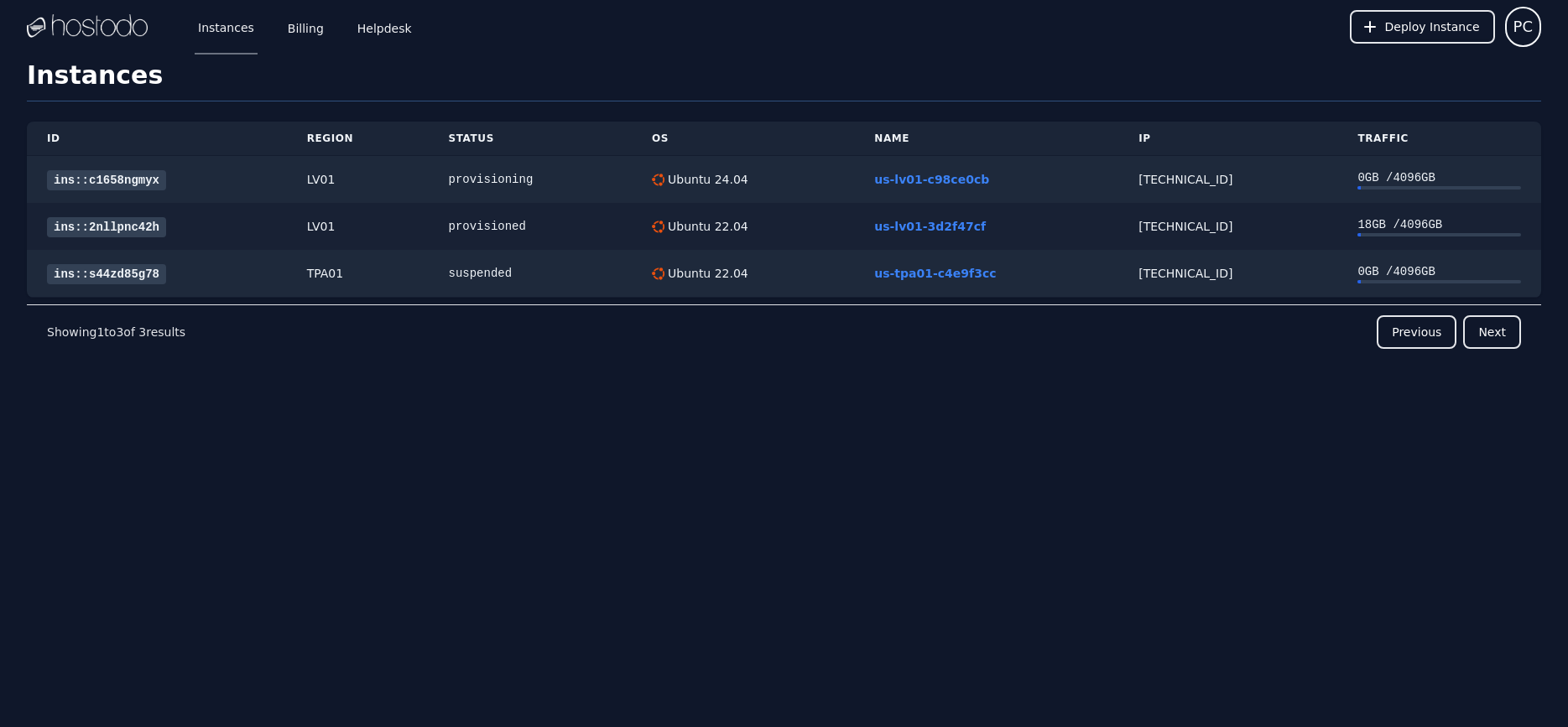
click at [1148, 222] on div "158.51.126.131" at bounding box center [1227, 227] width 178 height 17
click at [1141, 223] on div "[TECHNICAL_ID]" at bounding box center [1227, 227] width 178 height 17
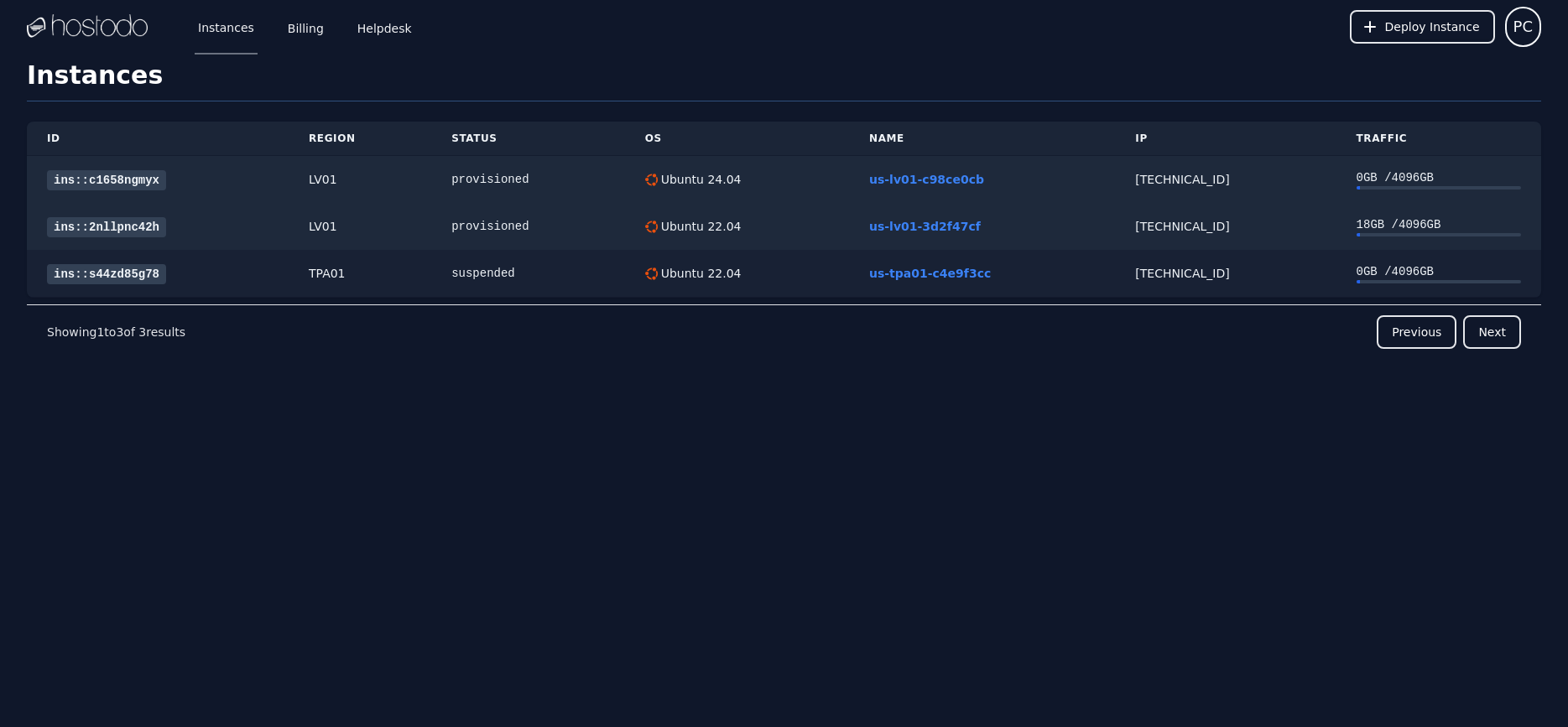
click at [1168, 279] on div "[TECHNICAL_ID]" at bounding box center [1225, 273] width 180 height 17
click at [1182, 268] on div "158.51.125.55" at bounding box center [1225, 273] width 180 height 17
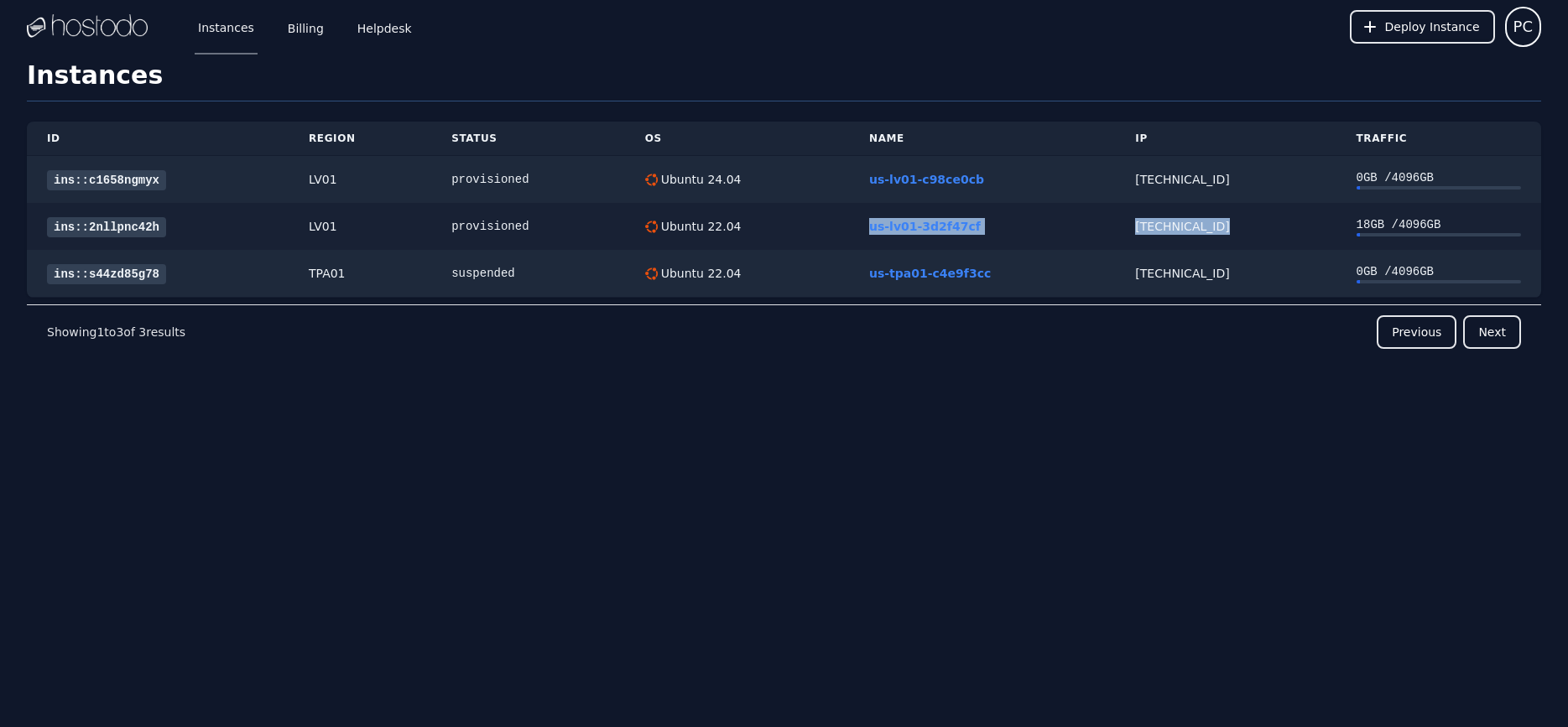
drag, startPoint x: 1228, startPoint y: 237, endPoint x: 888, endPoint y: 226, distance: 340.2
click at [860, 228] on tr "ins::2nllpnc42h LV01 provisioned Ubuntu 22.04 us-lv01-3d2f47cf 158.51.126.131 1…" at bounding box center [784, 227] width 1514 height 47
click at [1257, 178] on div "216.126.238.72" at bounding box center [1225, 179] width 180 height 17
click at [1177, 182] on div "216.126.238.72" at bounding box center [1225, 179] width 180 height 17
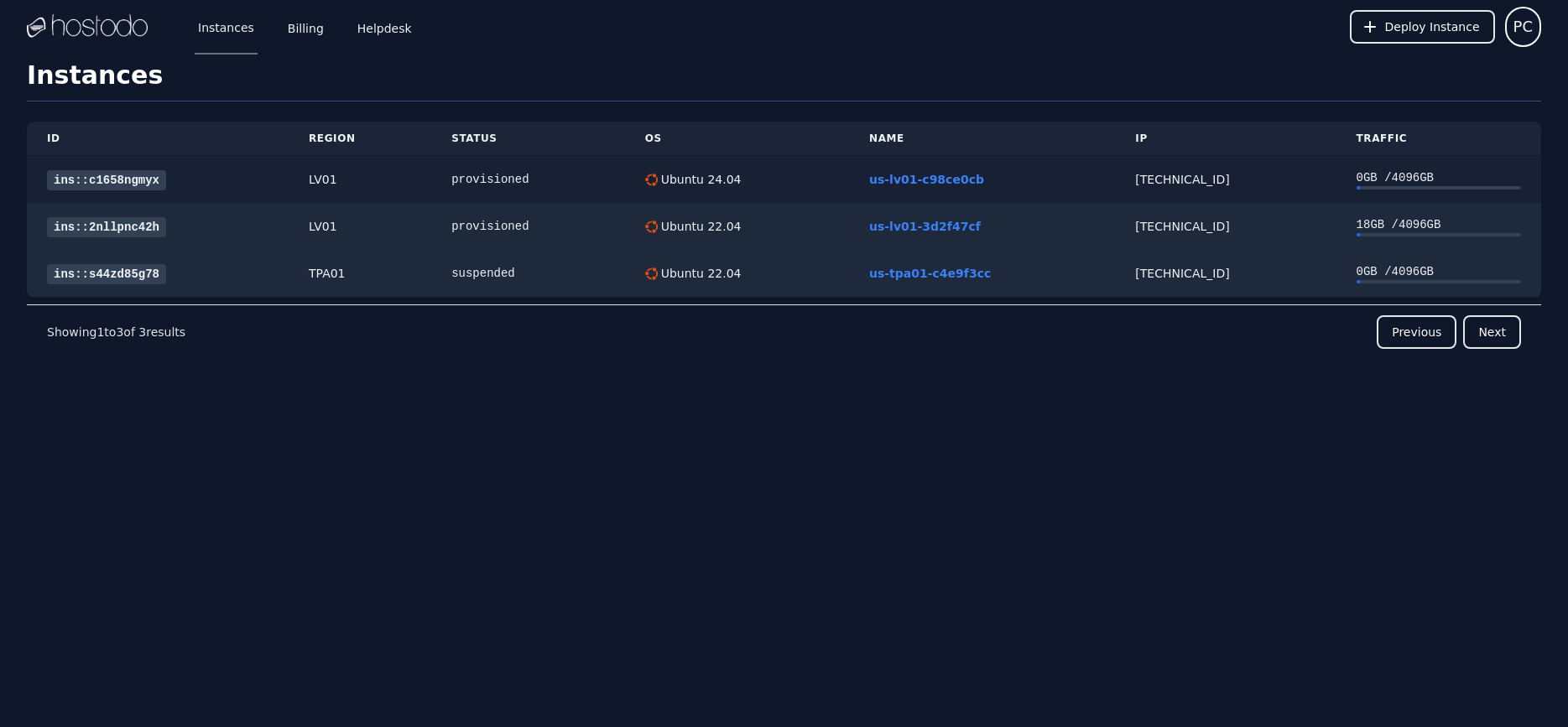
click at [1159, 173] on div "216.126.238.72" at bounding box center [1225, 179] width 180 height 17
click at [459, 235] on td "provisioned" at bounding box center [528, 227] width 194 height 47
click at [1149, 225] on div "[TECHNICAL_ID]" at bounding box center [1225, 227] width 180 height 17
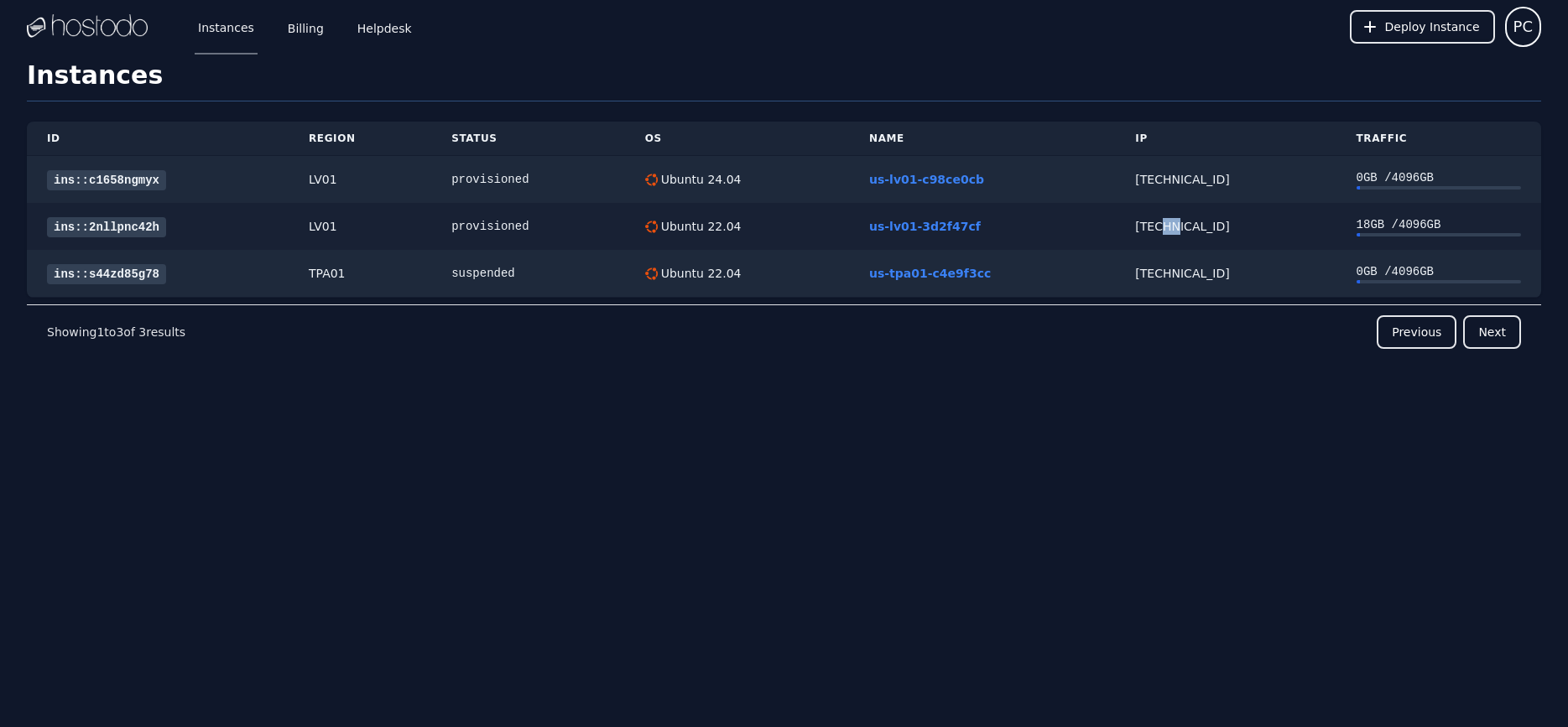
click at [1149, 225] on div "[TECHNICAL_ID]" at bounding box center [1225, 227] width 180 height 17
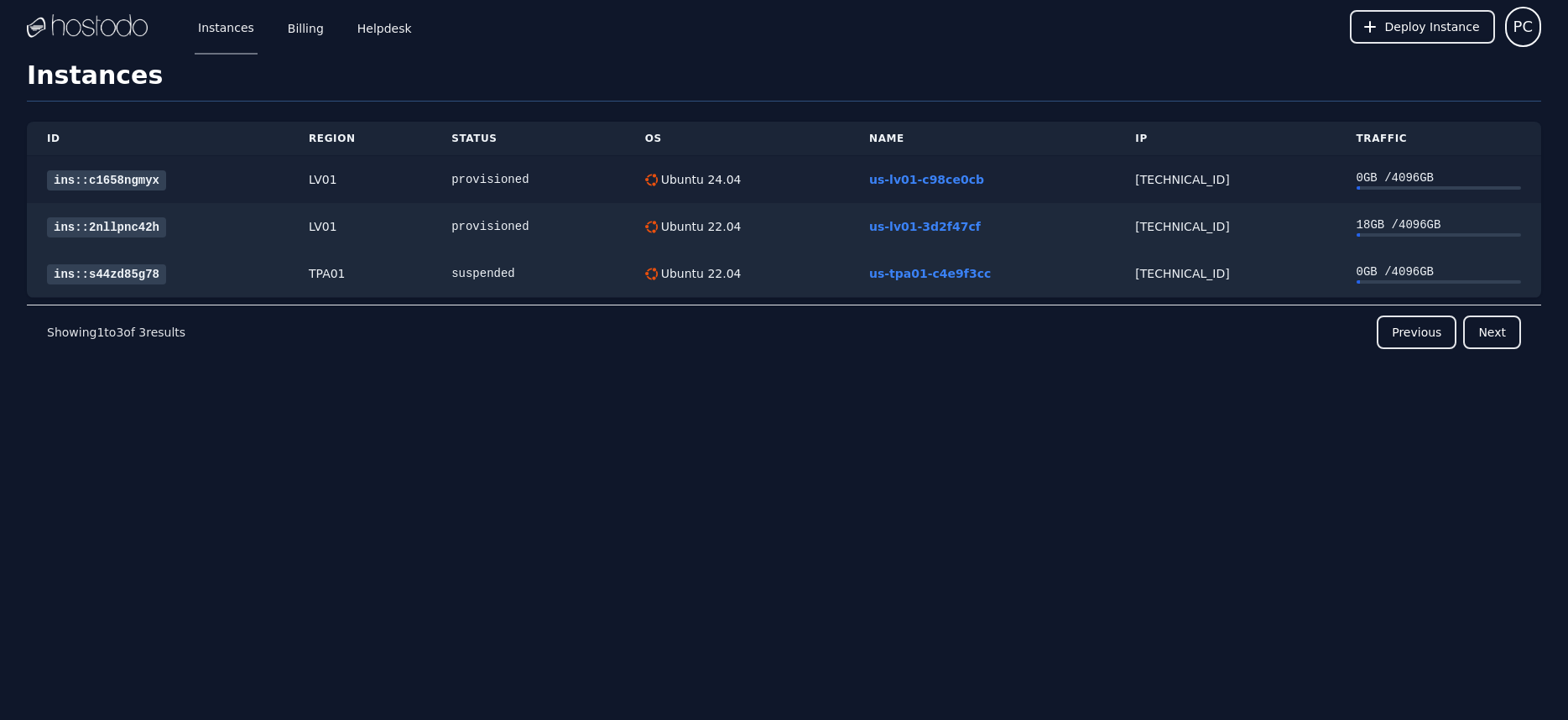
click at [1166, 176] on div "216.126.238.72" at bounding box center [1225, 179] width 180 height 17
click at [933, 179] on link "us-lv01-c98ce0cb" at bounding box center [926, 179] width 115 height 13
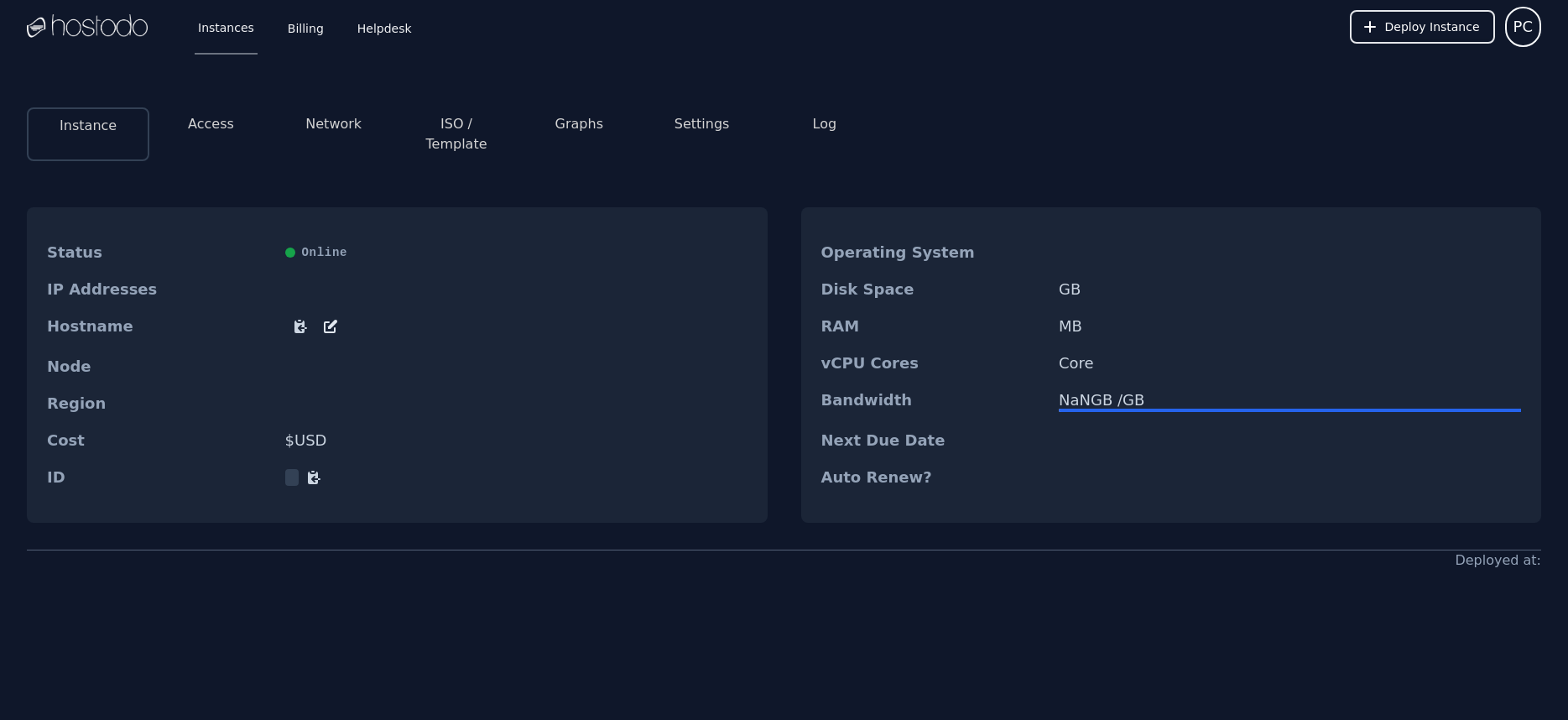
click at [212, 124] on button "Access" at bounding box center [210, 124] width 46 height 21
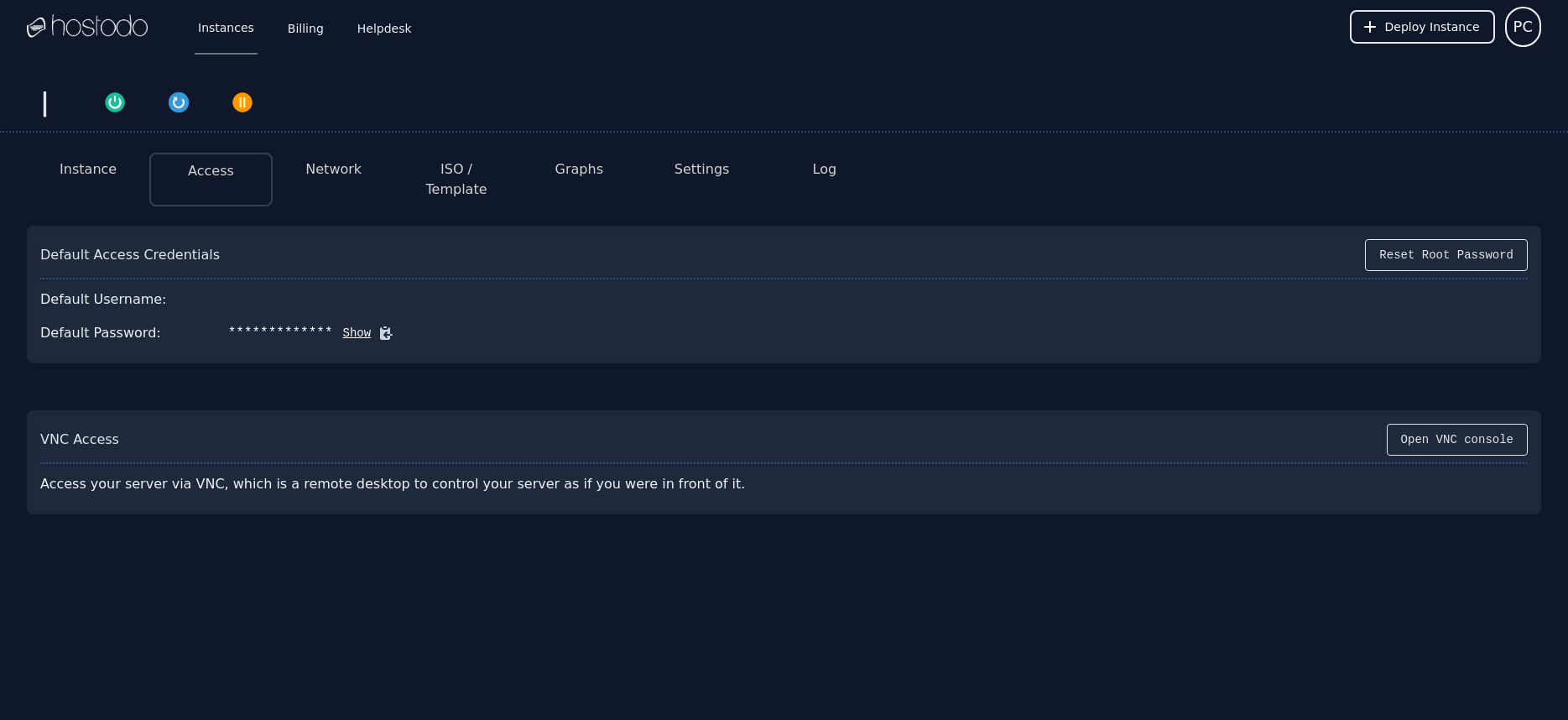
click at [377, 325] on icon at bounding box center [385, 333] width 17 height 17
click at [356, 325] on button "Show" at bounding box center [352, 333] width 38 height 17
click at [234, 325] on button "Hide" at bounding box center [246, 333] width 38 height 17
click at [243, 20] on link "Instances" at bounding box center [226, 26] width 63 height 55
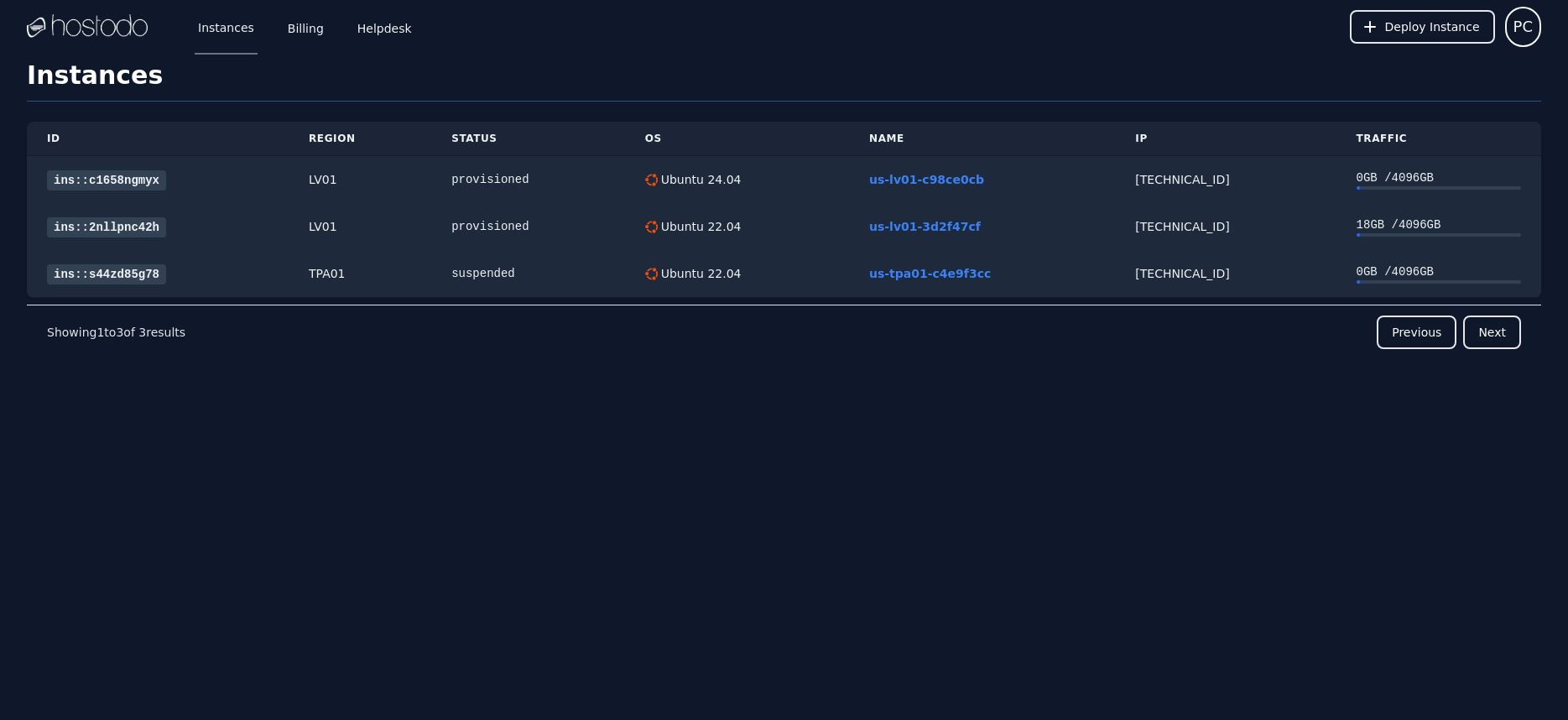
click at [1485, 91] on h1 "Instances" at bounding box center [784, 81] width 1514 height 41
click at [884, 230] on link "us-lv01-3d2f47cf" at bounding box center [925, 227] width 112 height 13
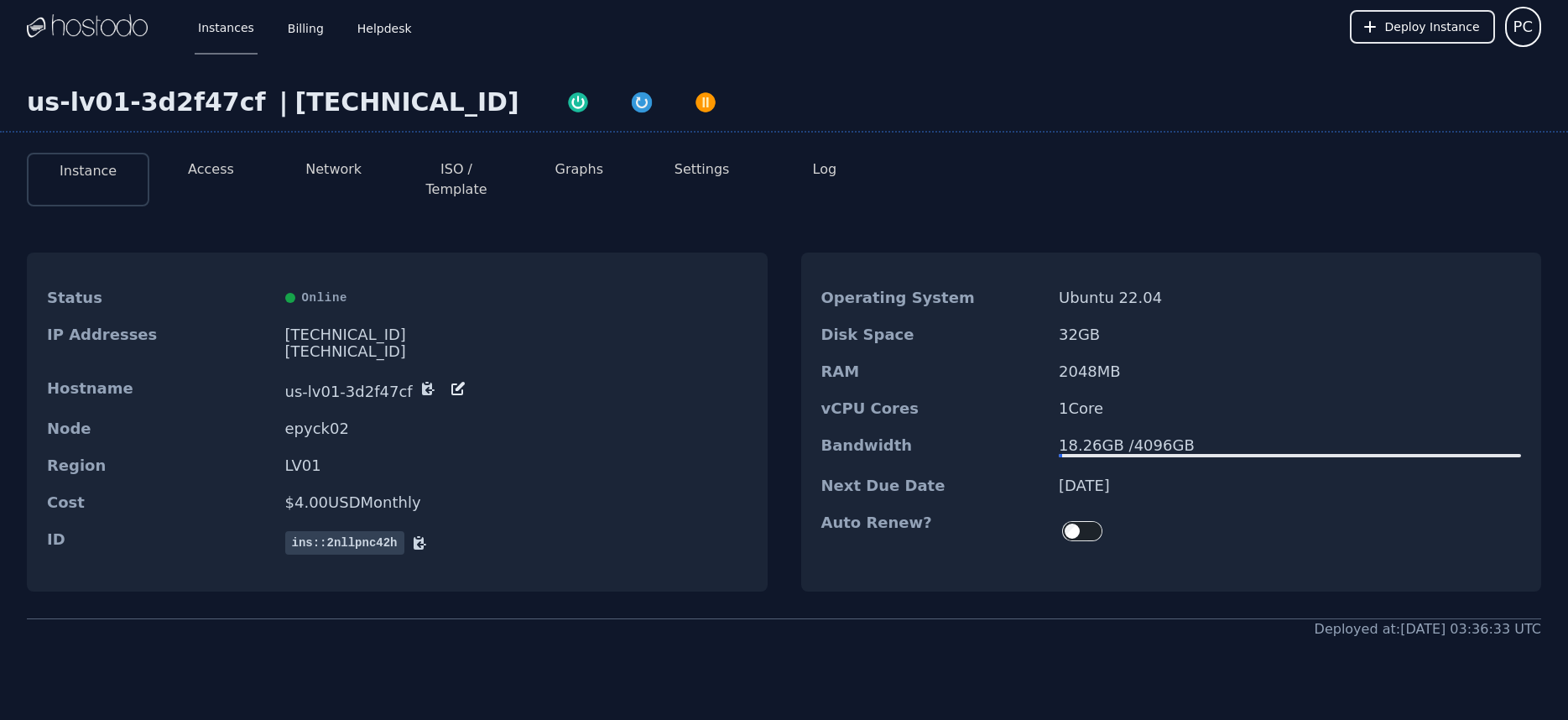
click at [1442, 54] on div "us-lv01-3d2f47cf | [TECHNICAL_ID] Instance Access Network ISO / Template Graphs…" at bounding box center [784, 431] width 1568 height 754
